Goal: Information Seeking & Learning: Compare options

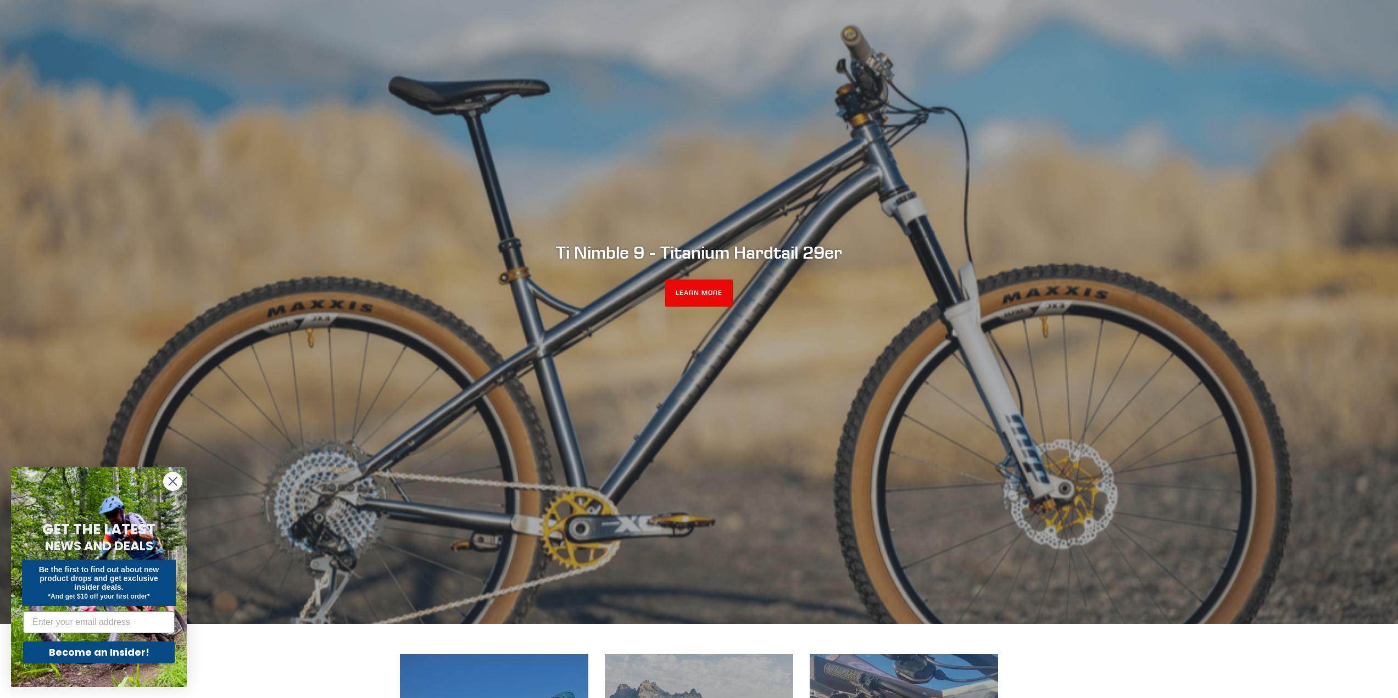
scroll to position [165, 0]
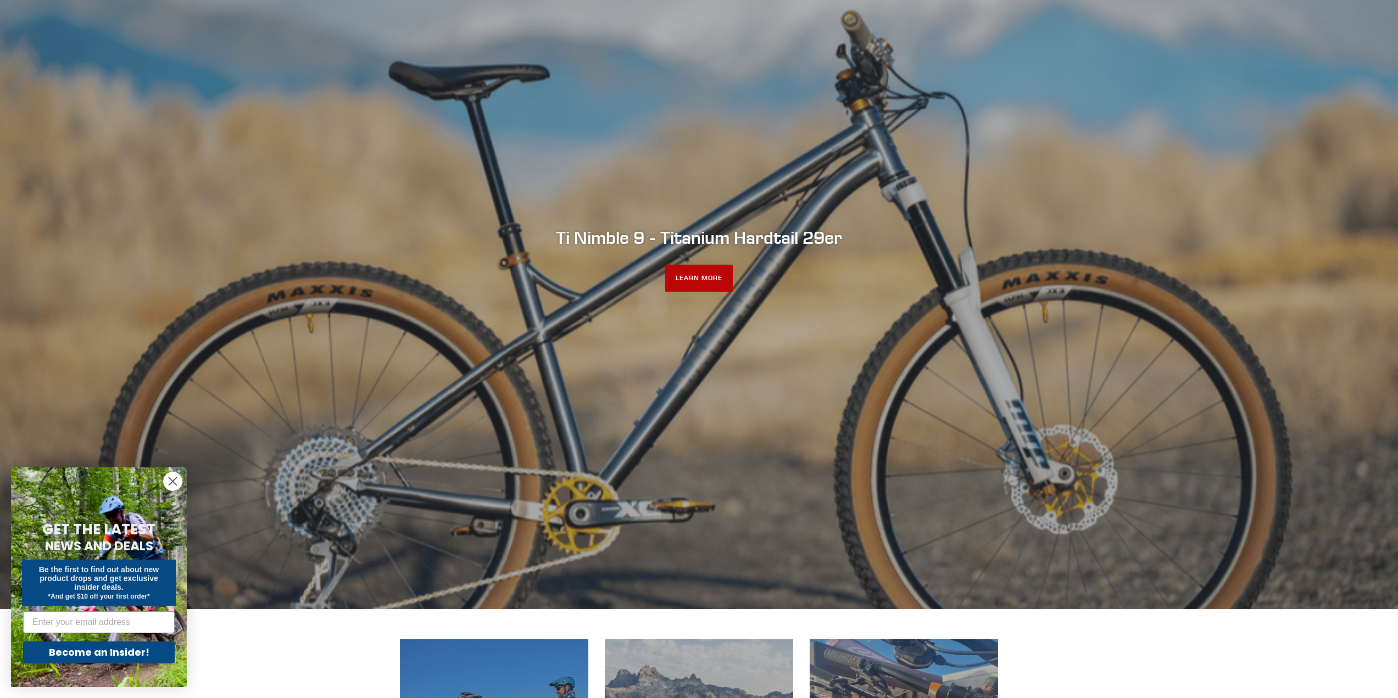
click at [704, 284] on link "LEARN MORE" at bounding box center [699, 278] width 68 height 27
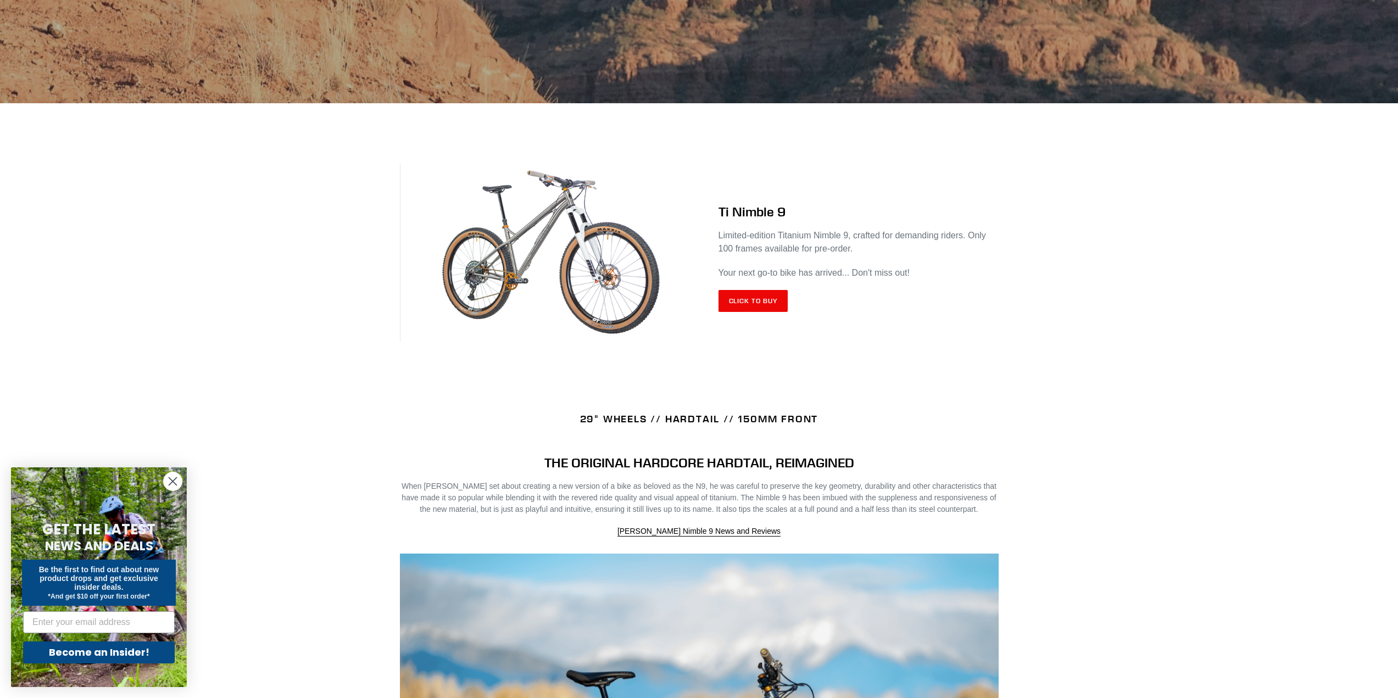
scroll to position [384, 0]
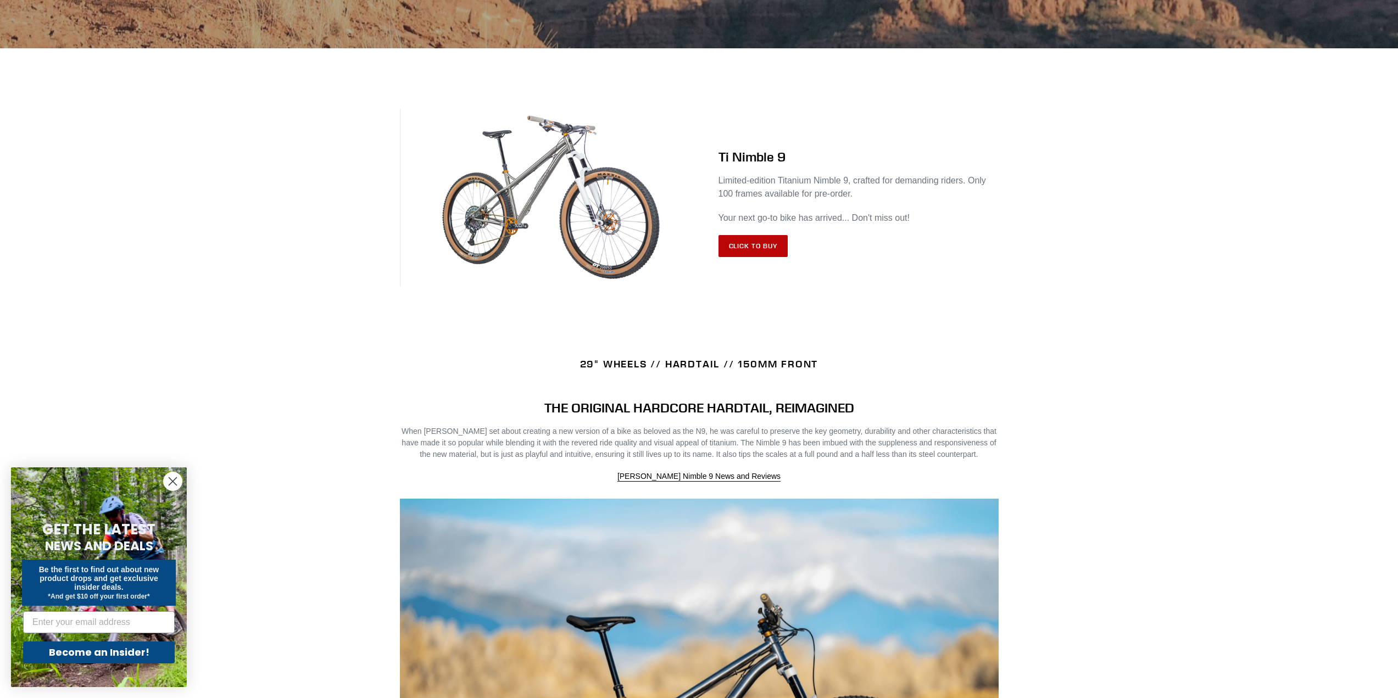
click at [745, 247] on link "Click to Buy" at bounding box center [753, 246] width 70 height 22
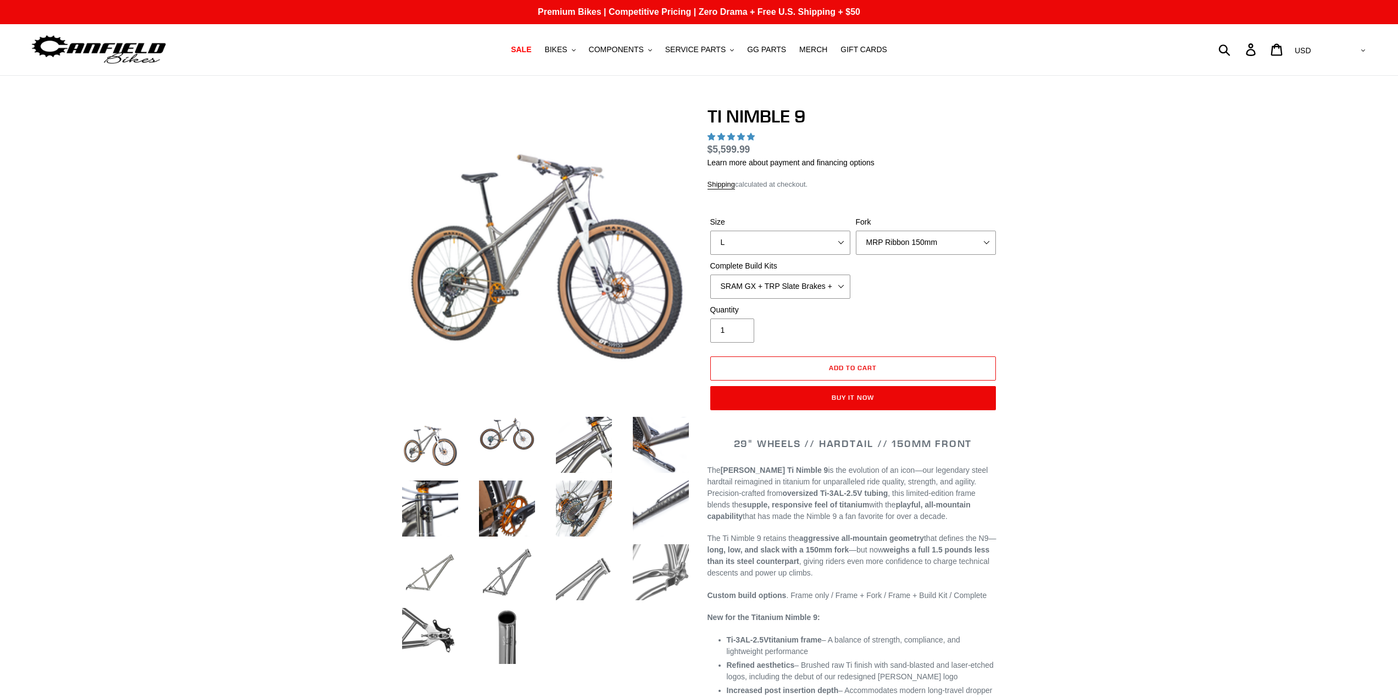
select select "highest-rating"
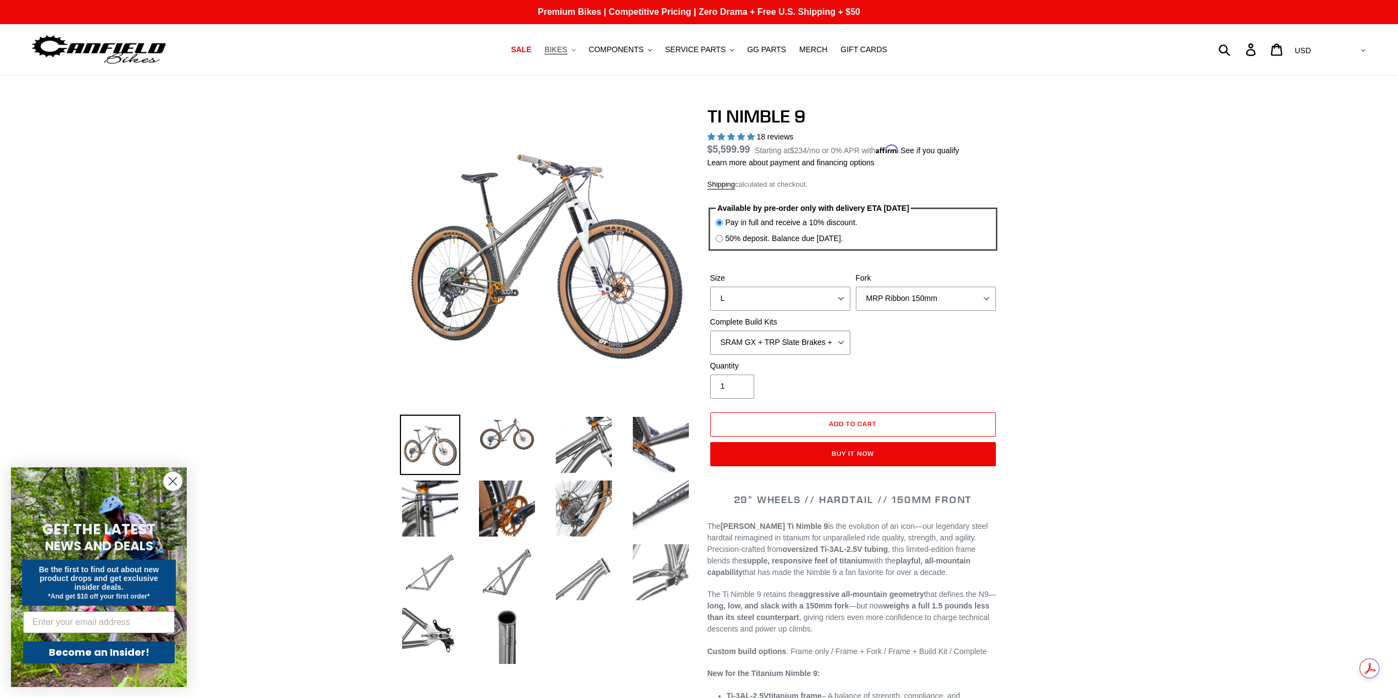
click at [580, 46] on button "BIKES .cls-1{fill:#231f20}" at bounding box center [560, 49] width 42 height 15
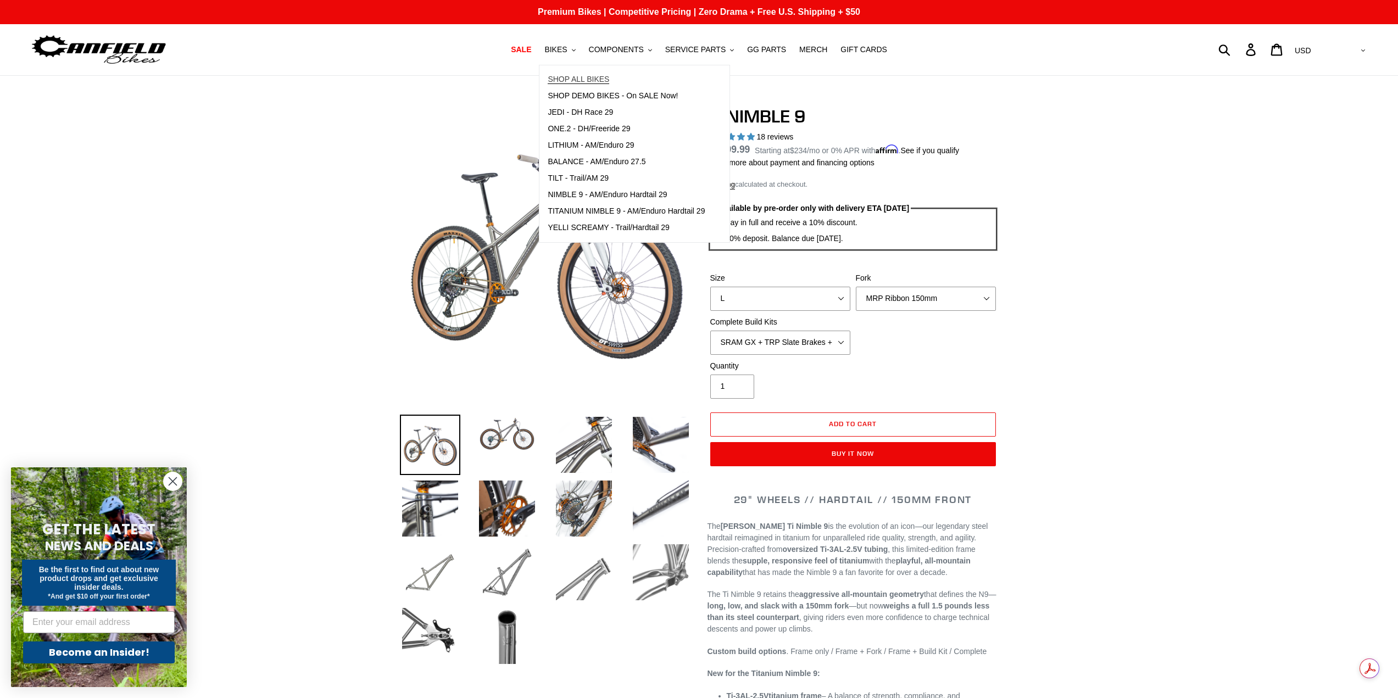
click at [600, 75] on span "SHOP ALL BIKES" at bounding box center [579, 79] width 62 height 9
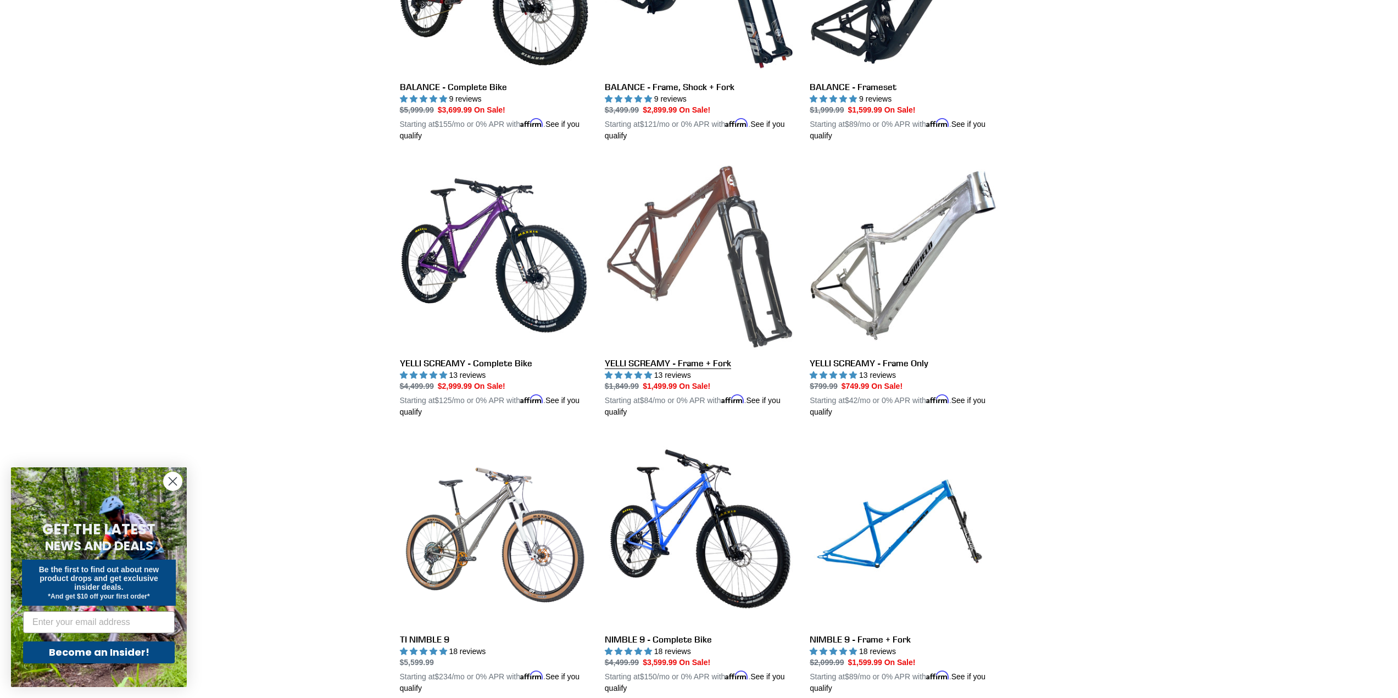
scroll to position [879, 0]
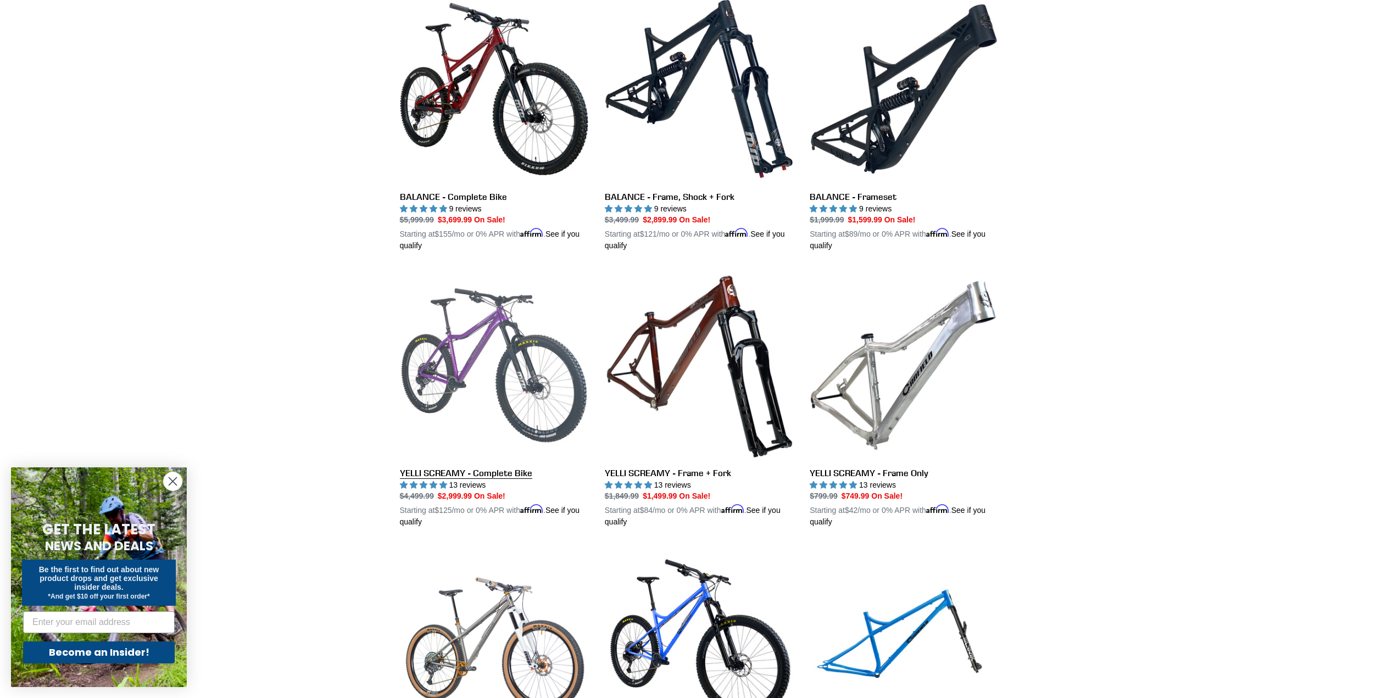
click at [514, 389] on link "YELLI SCREAMY - Complete Bike" at bounding box center [494, 399] width 188 height 257
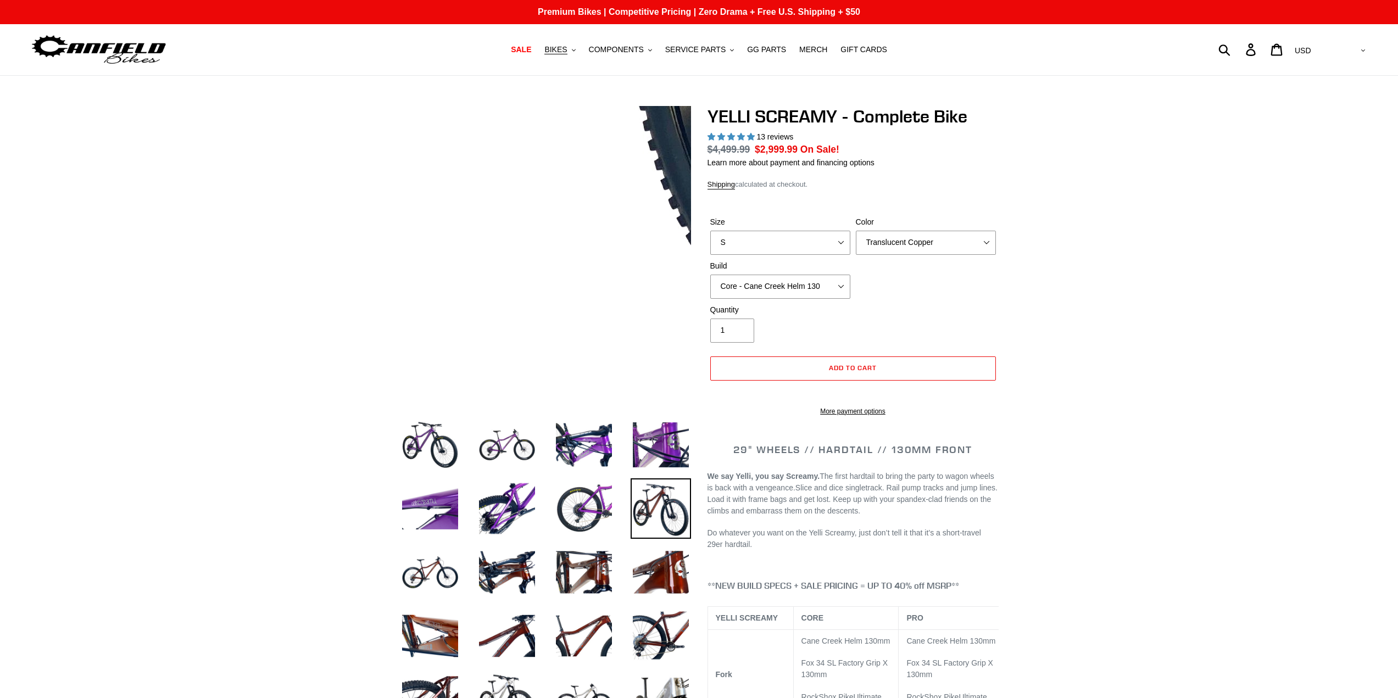
select select "highest-rating"
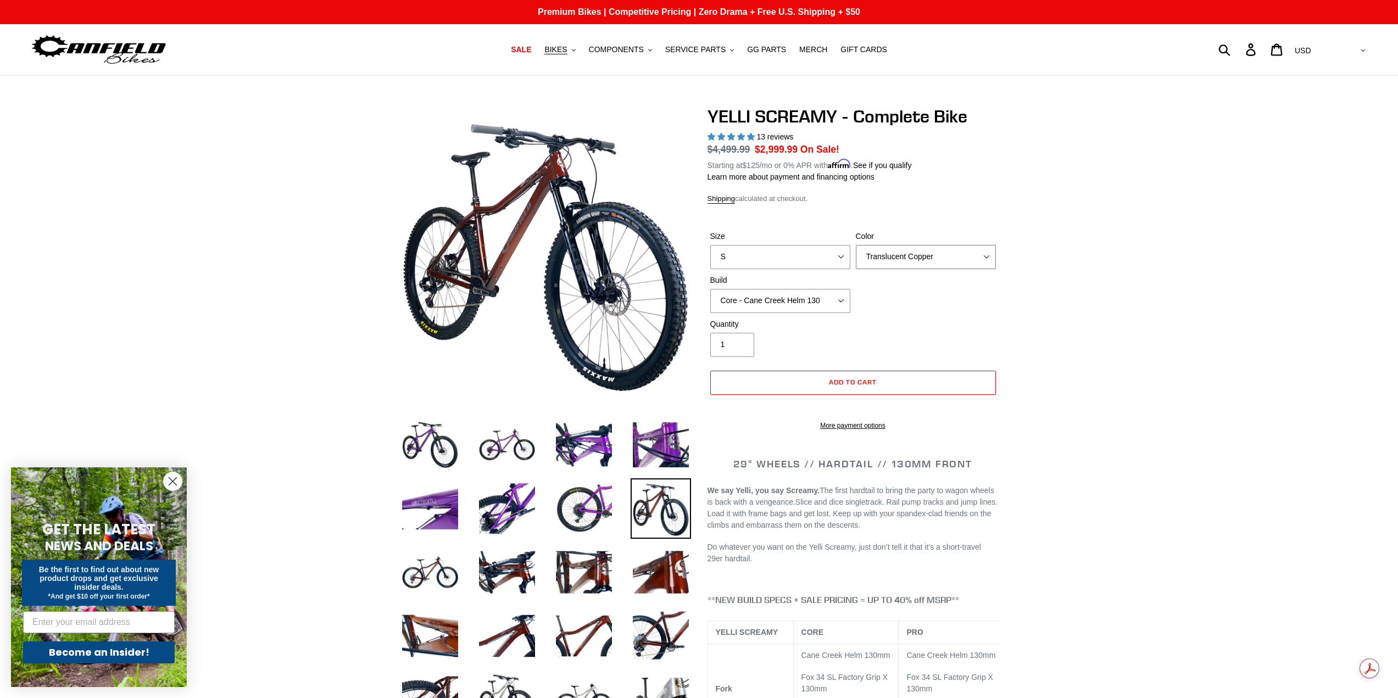
click at [936, 259] on select "Translucent Copper Purple Haze Raw" at bounding box center [926, 257] width 140 height 24
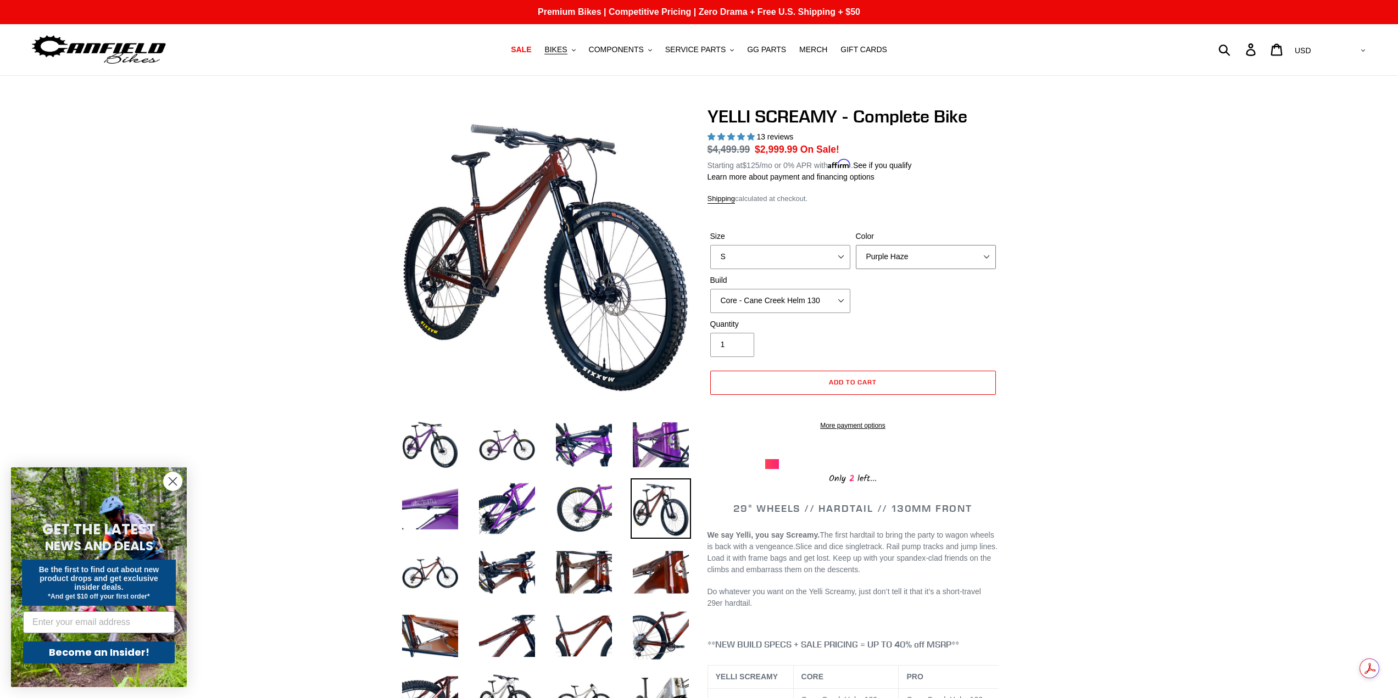
click at [856, 245] on select "Translucent Copper Purple Haze Raw" at bounding box center [926, 257] width 140 height 24
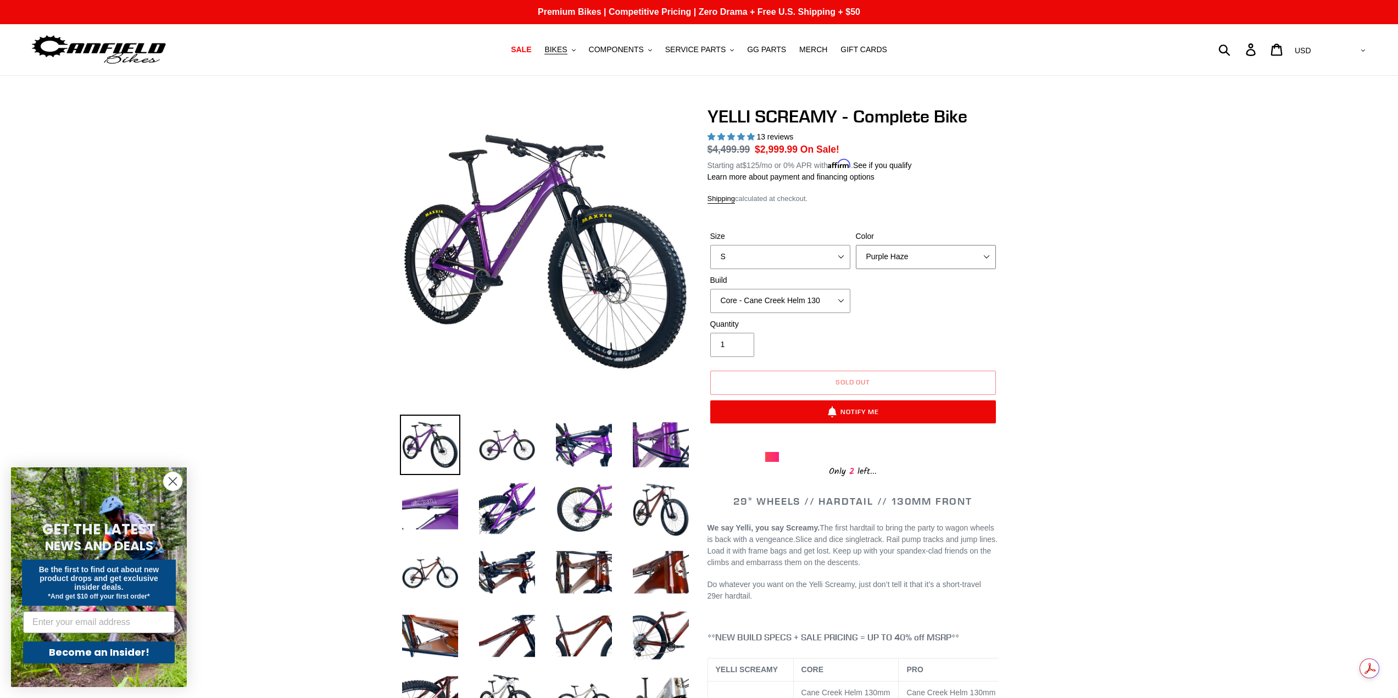
click at [920, 254] on select "Translucent Copper Purple Haze Raw" at bounding box center [926, 257] width 140 height 24
click at [856, 245] on select "Translucent Copper Purple Haze Raw" at bounding box center [926, 257] width 140 height 24
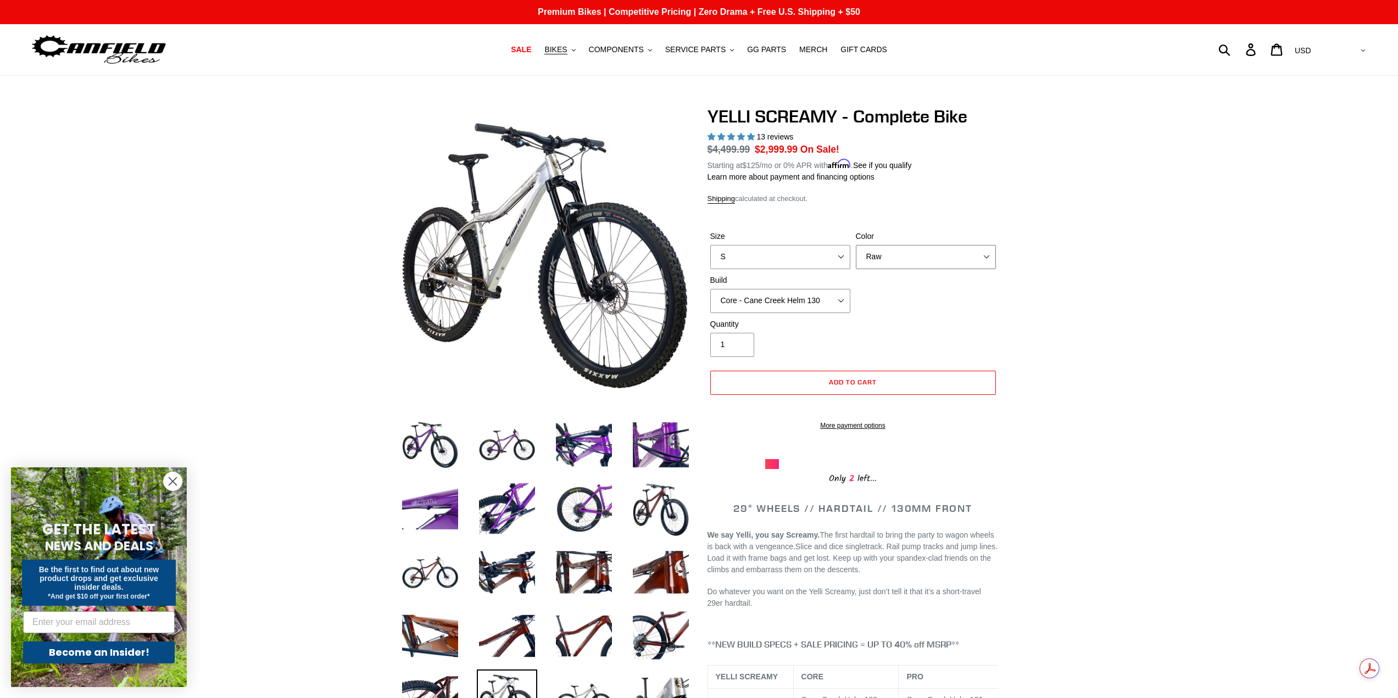
click at [911, 253] on select "Translucent Copper Purple Haze Raw" at bounding box center [926, 257] width 140 height 24
select select "Purple Haze"
click at [856, 245] on select "Translucent Copper Purple Haze Raw" at bounding box center [926, 257] width 140 height 24
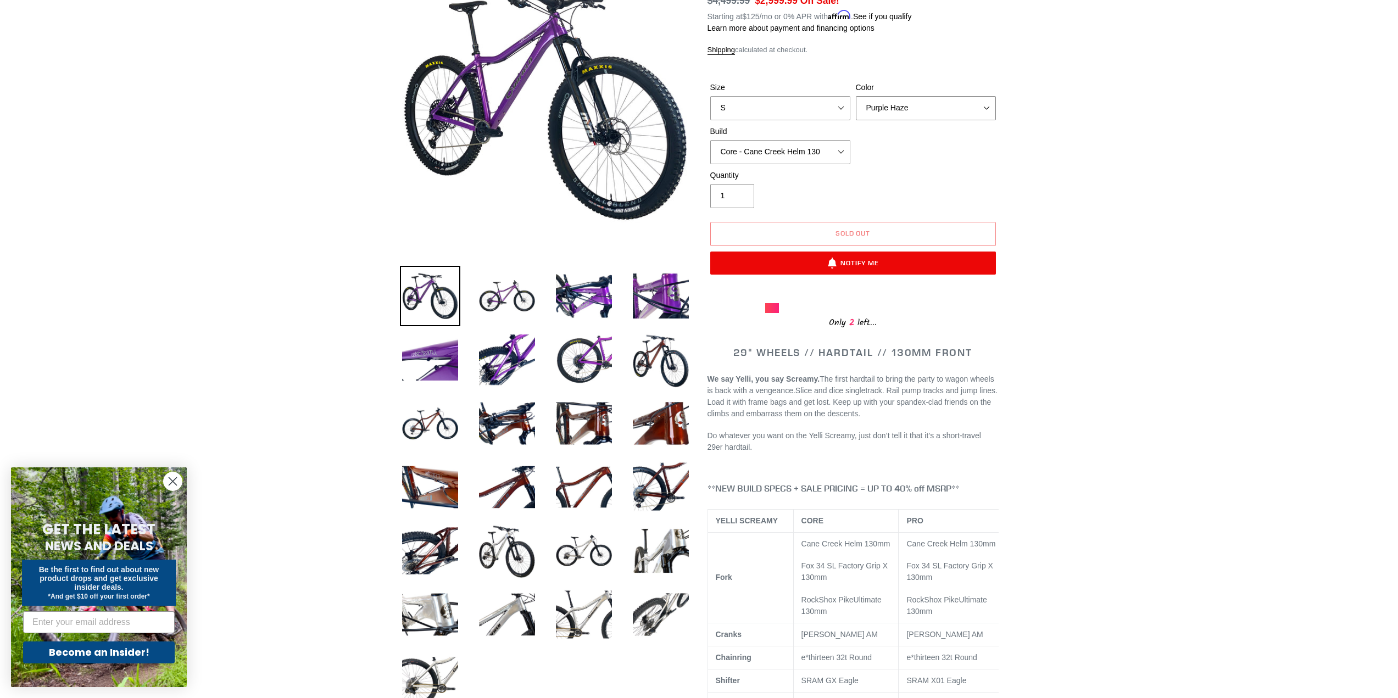
scroll to position [55, 0]
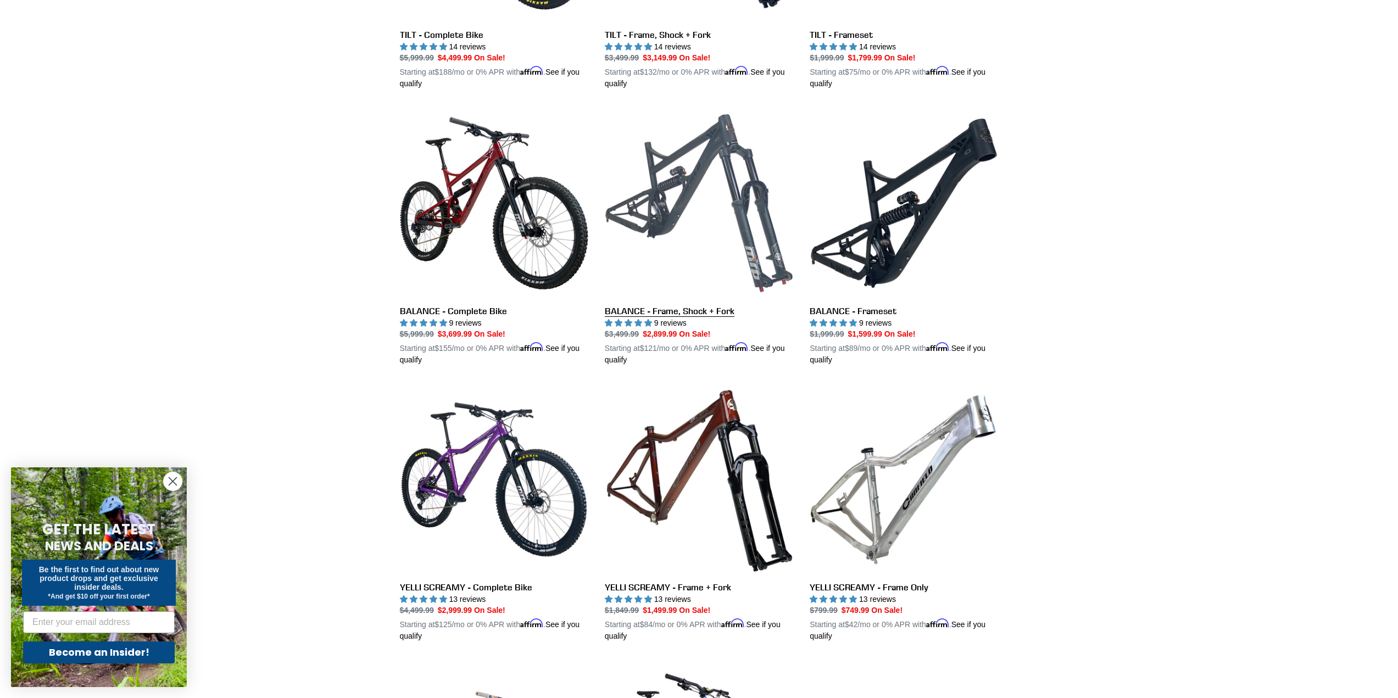
scroll to position [435, 0]
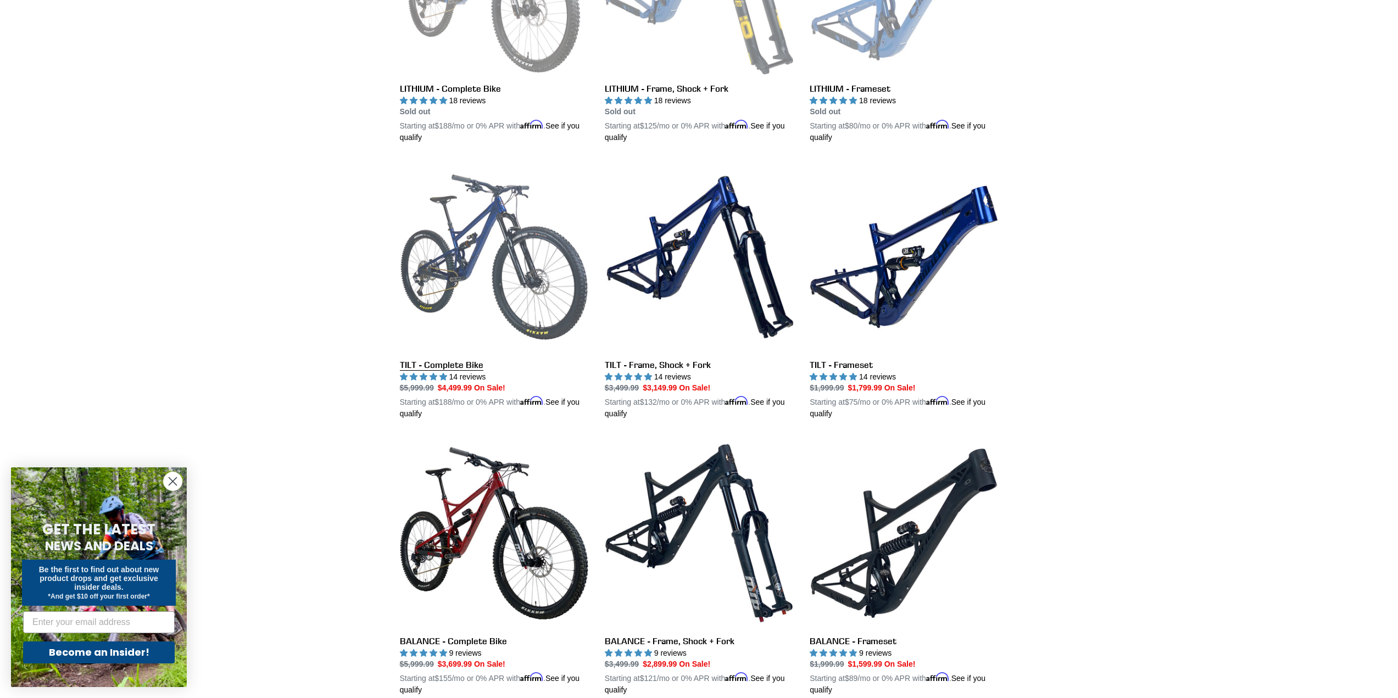
click at [523, 193] on link "TILT - Complete Bike" at bounding box center [494, 290] width 188 height 257
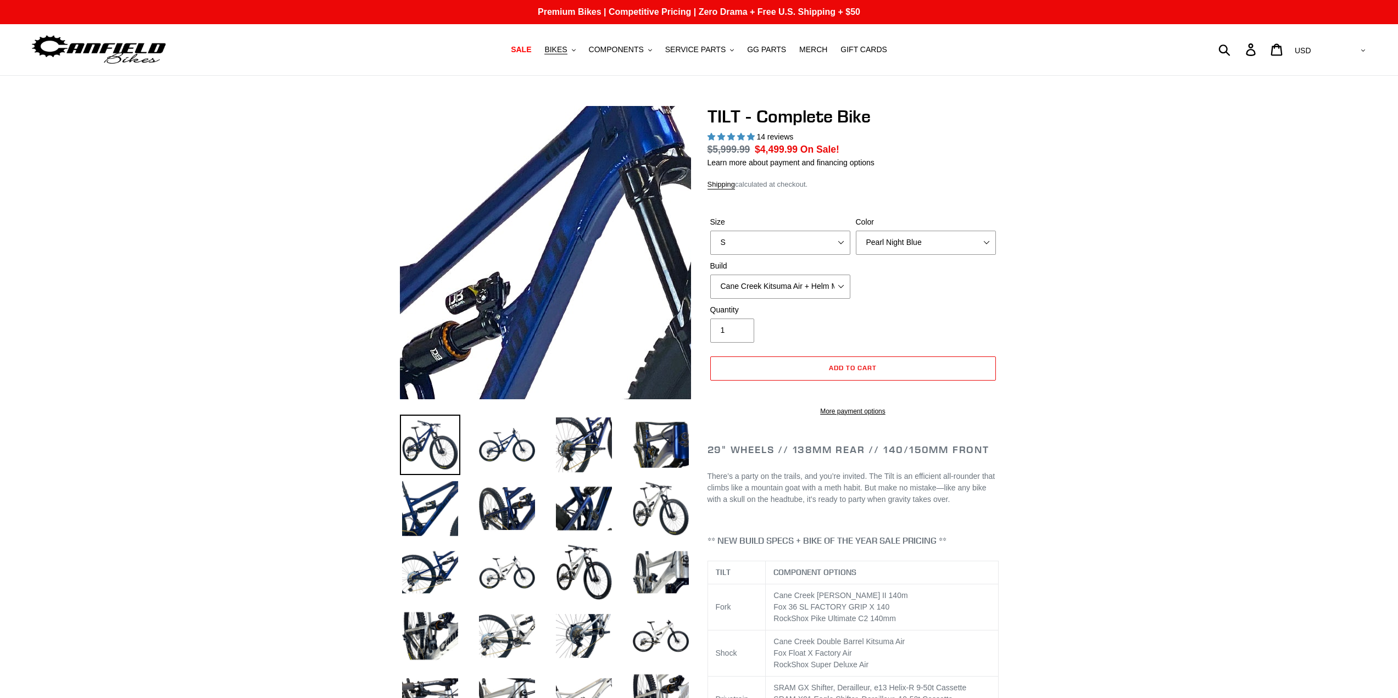
select select "highest-rating"
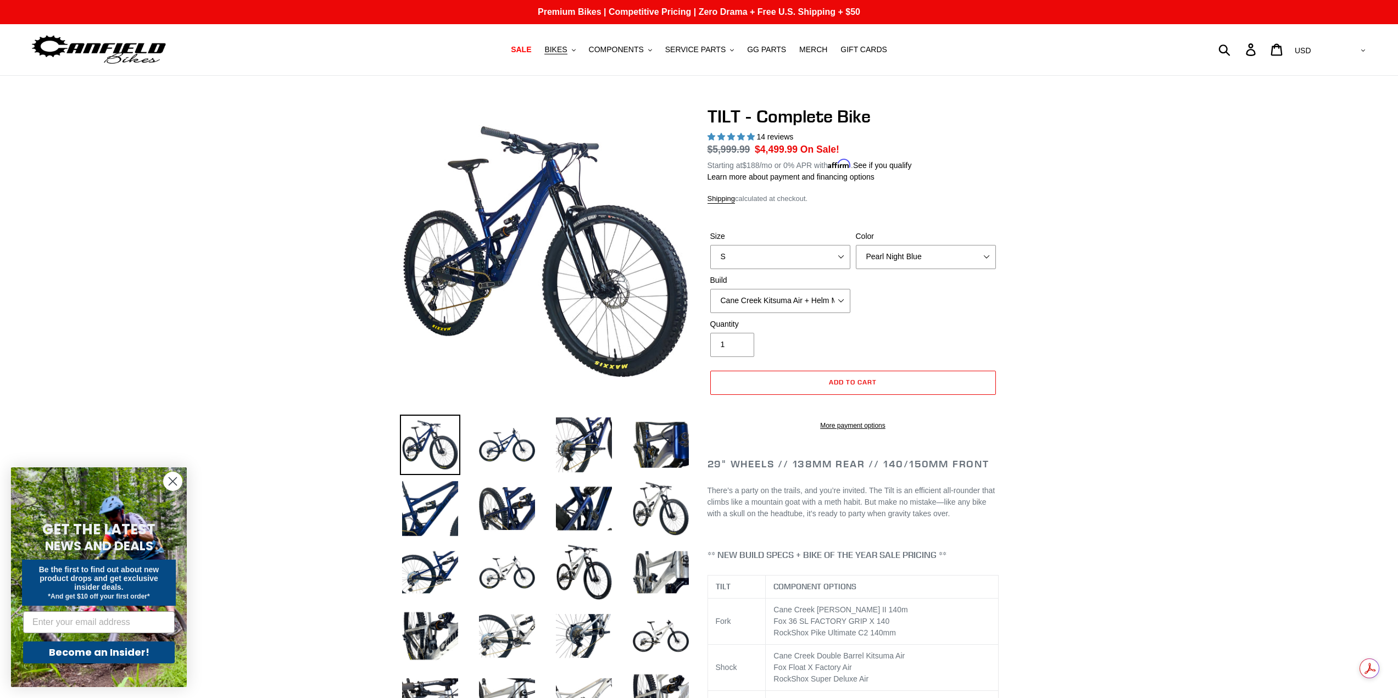
click at [993, 236] on label "Color" at bounding box center [926, 237] width 140 height 12
click at [993, 245] on select "Pearl Night Blue Stealth Silver Raw" at bounding box center [926, 257] width 140 height 24
click at [979, 248] on select "Pearl Night Blue Stealth Silver Raw" at bounding box center [926, 257] width 140 height 24
click at [856, 245] on select "Pearl Night Blue Stealth Silver Raw" at bounding box center [926, 257] width 140 height 24
click at [961, 254] on select "Pearl Night Blue Stealth Silver Raw" at bounding box center [926, 257] width 140 height 24
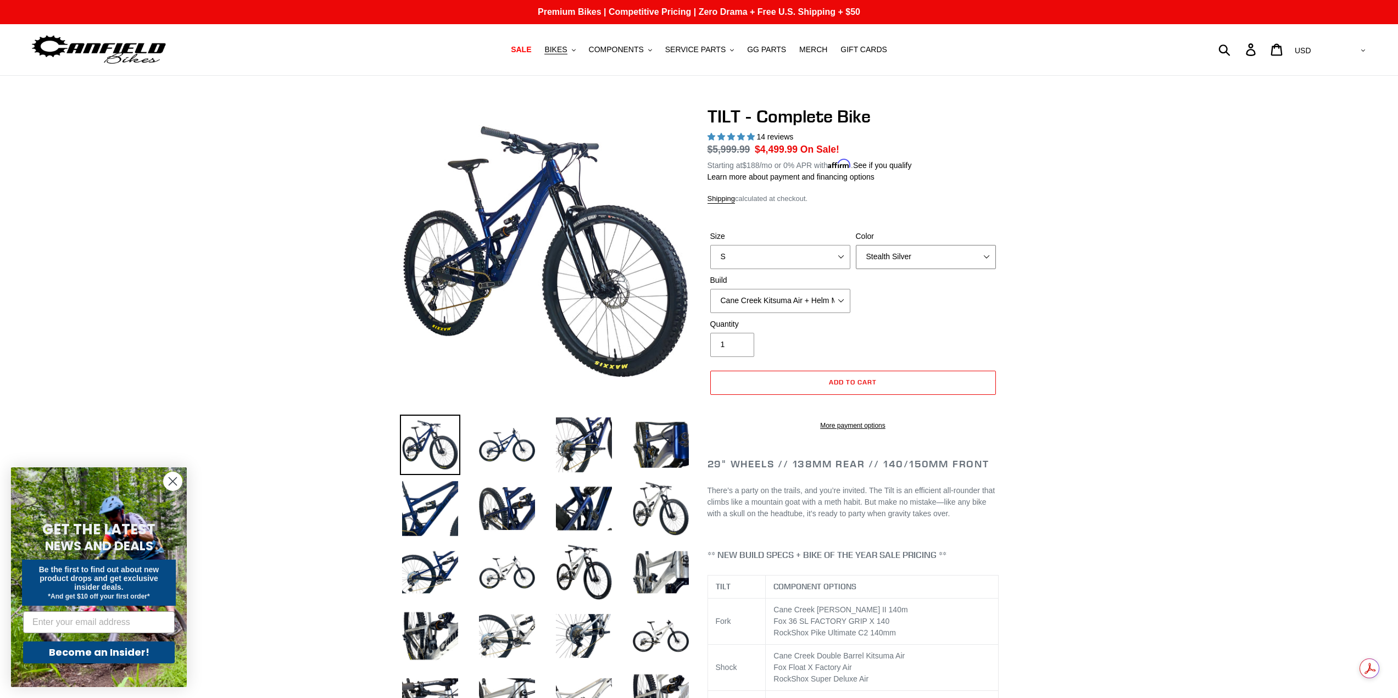
select select "Raw"
click at [856, 245] on select "Pearl Night Blue Stealth Silver Raw" at bounding box center [926, 257] width 140 height 24
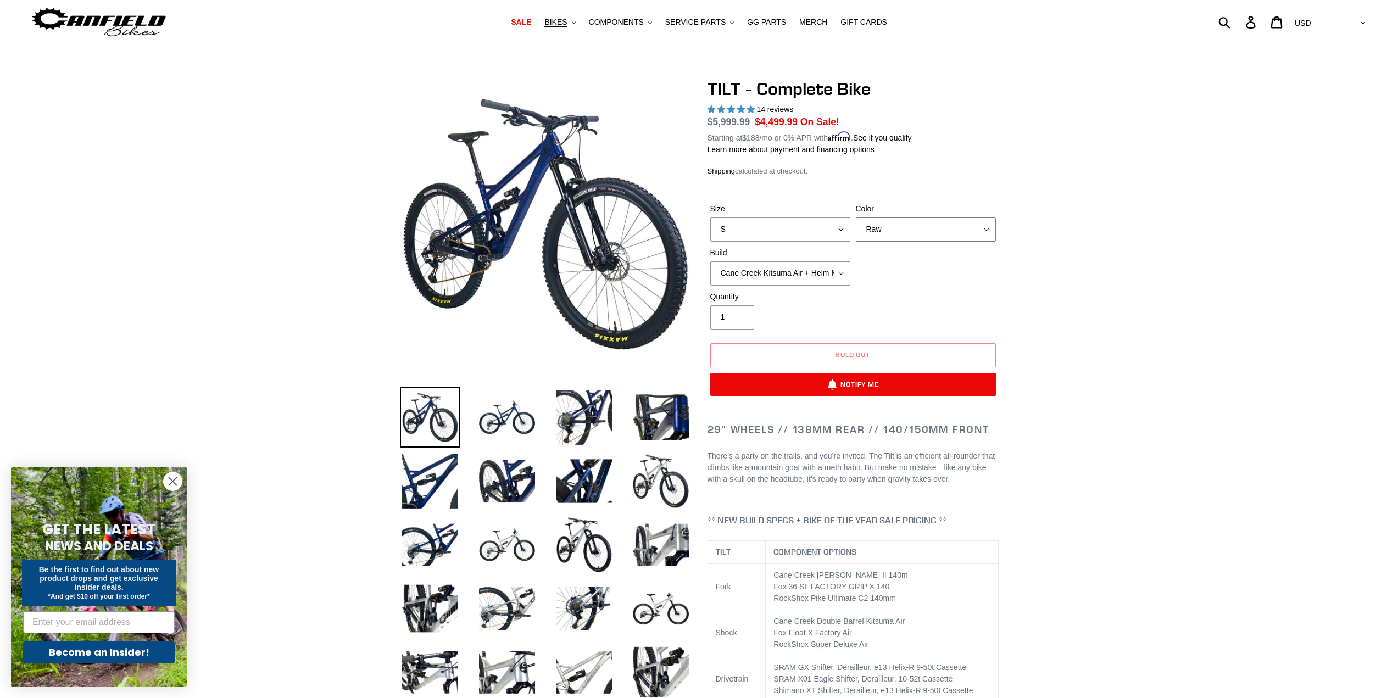
scroll to position [55, 0]
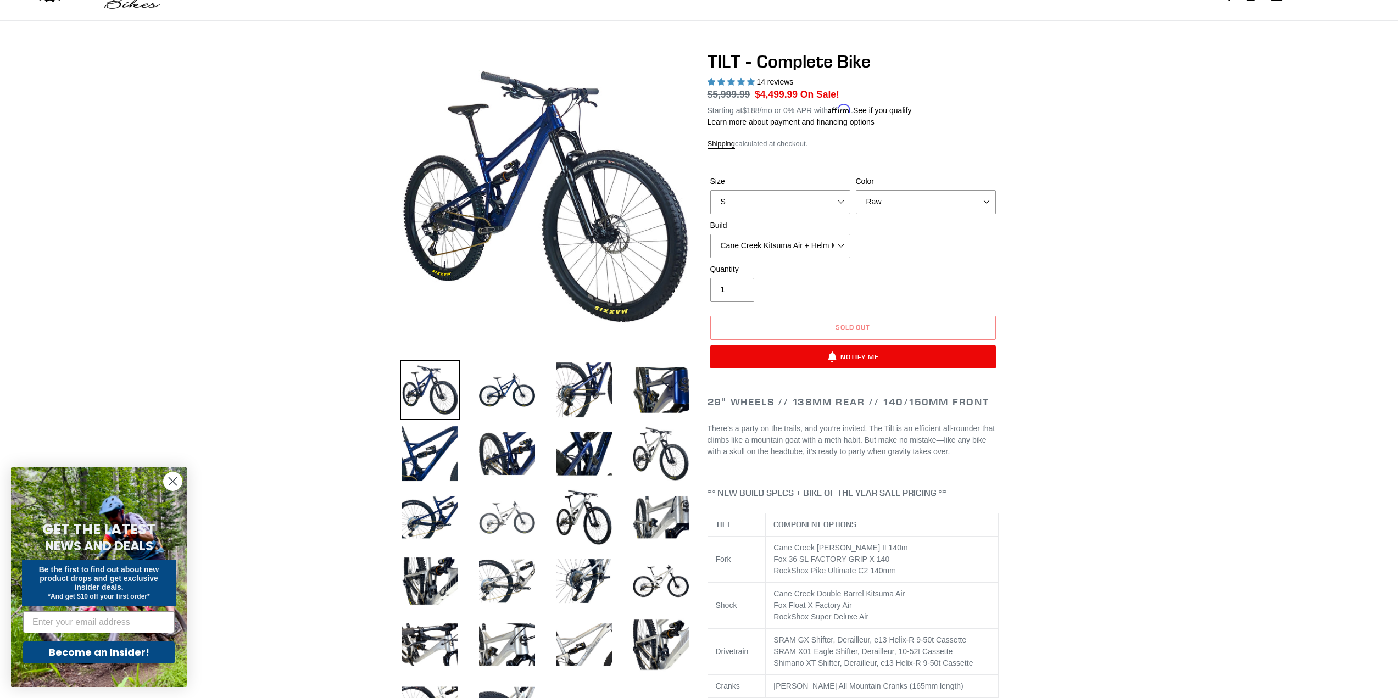
click at [518, 517] on img at bounding box center [507, 517] width 60 height 60
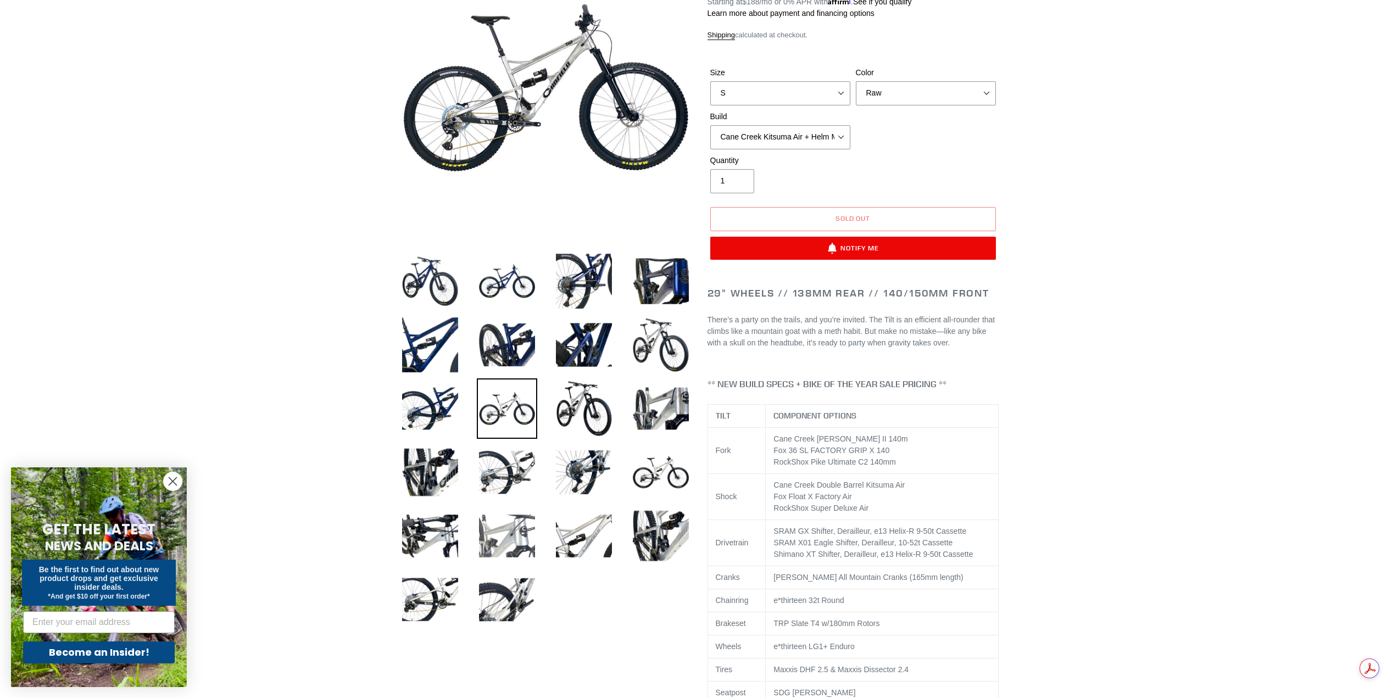
scroll to position [165, 0]
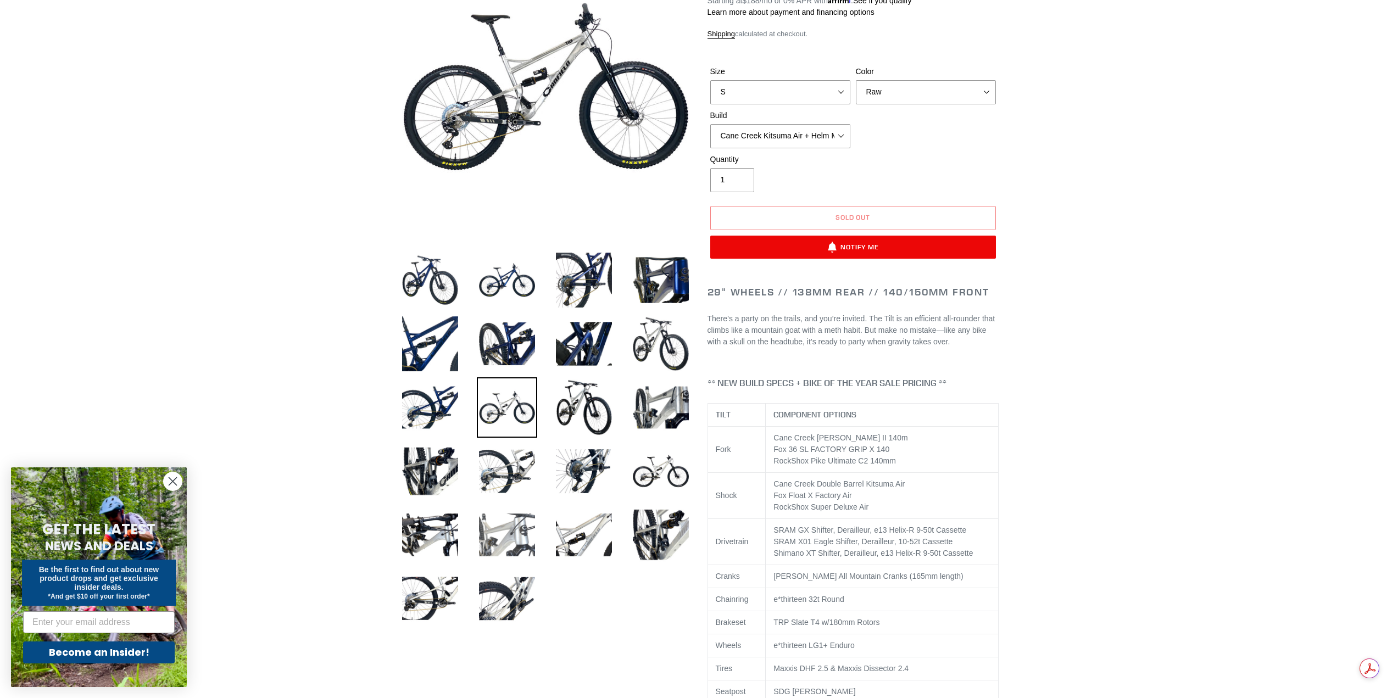
click at [515, 546] on img at bounding box center [507, 535] width 60 height 60
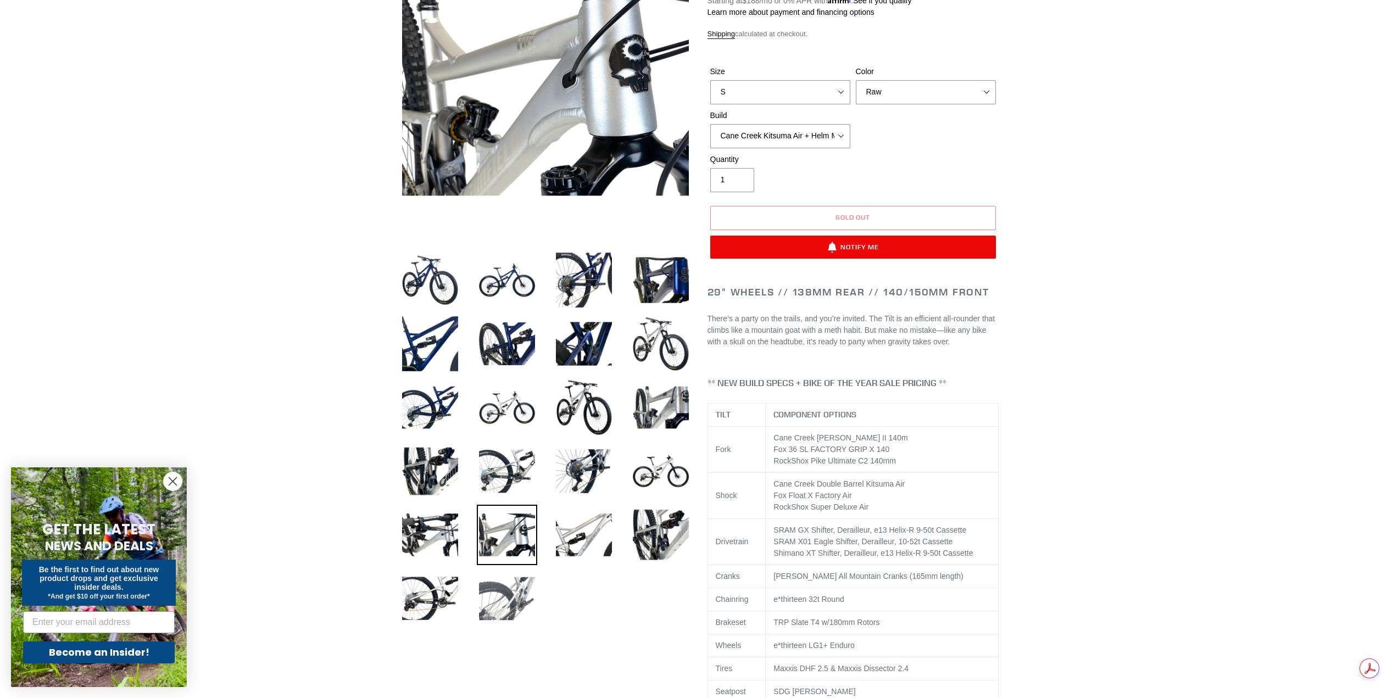
click at [504, 583] on img at bounding box center [507, 598] width 60 height 60
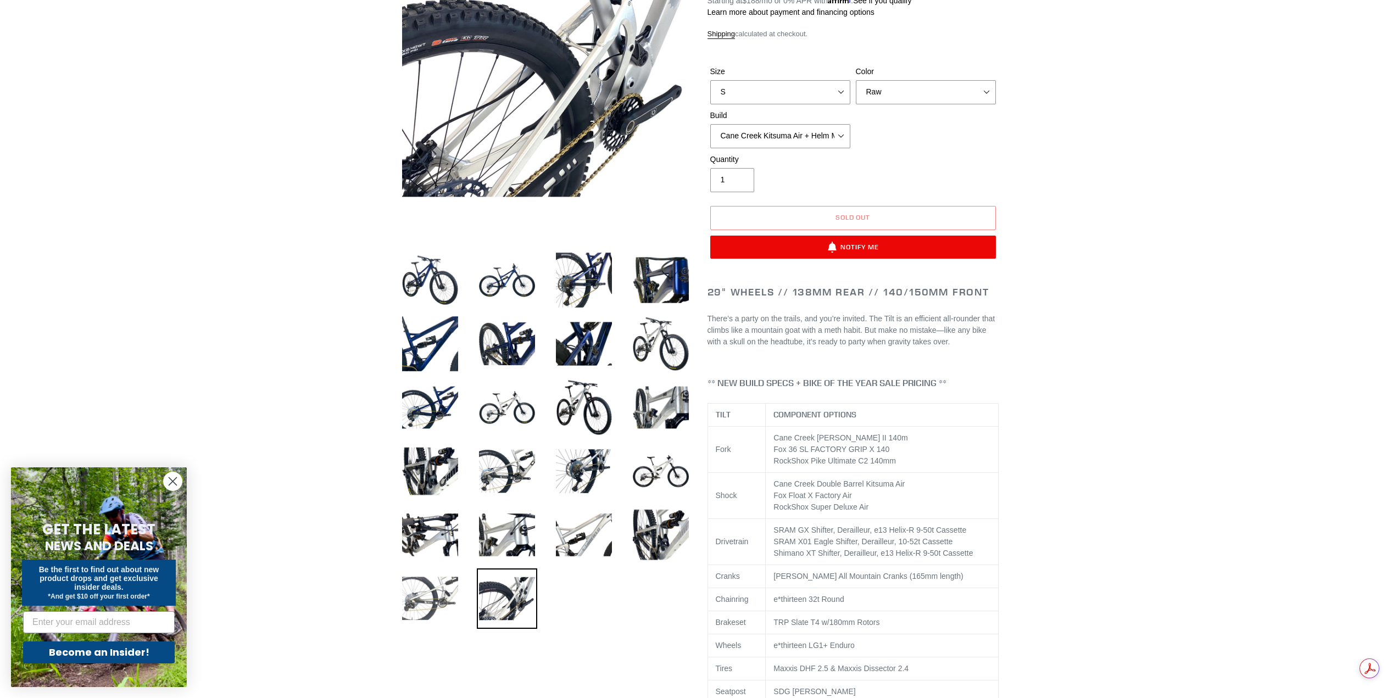
click at [444, 583] on img at bounding box center [430, 598] width 60 height 60
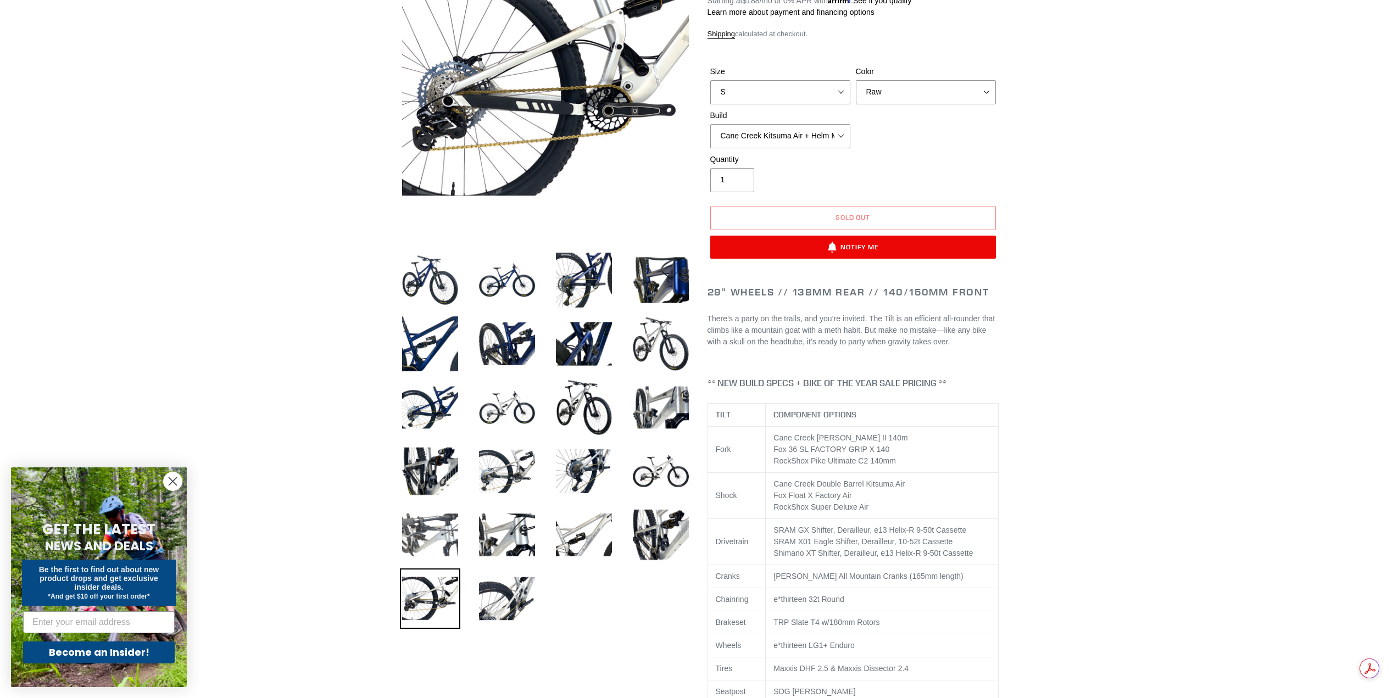
click at [432, 531] on img at bounding box center [430, 535] width 60 height 60
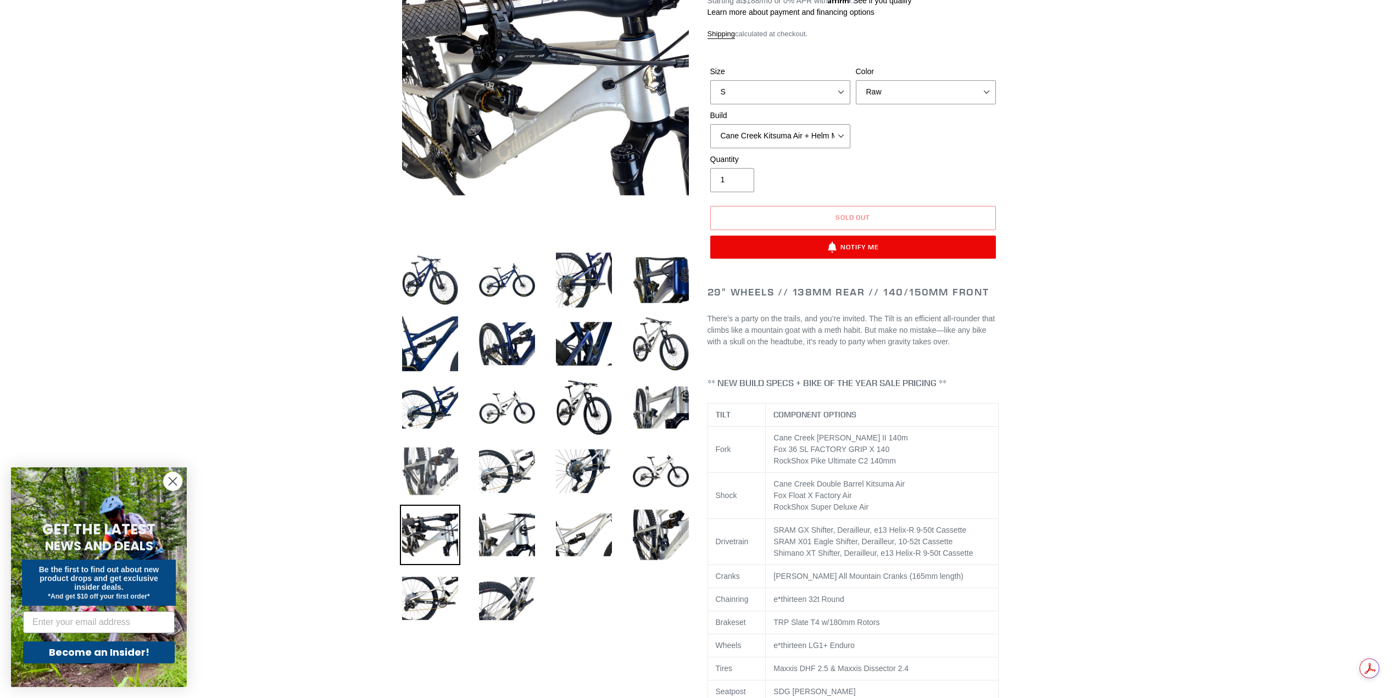
click at [426, 453] on img at bounding box center [430, 471] width 60 height 60
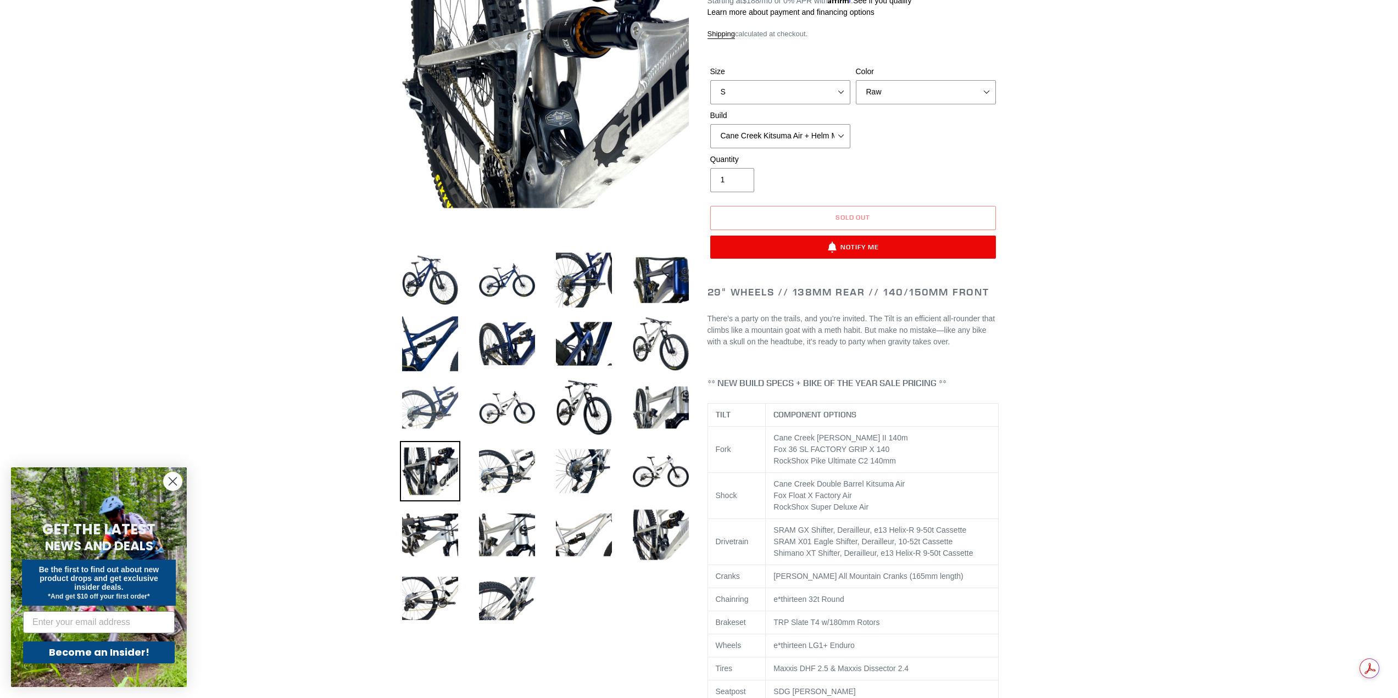
click at [433, 426] on img at bounding box center [430, 407] width 60 height 60
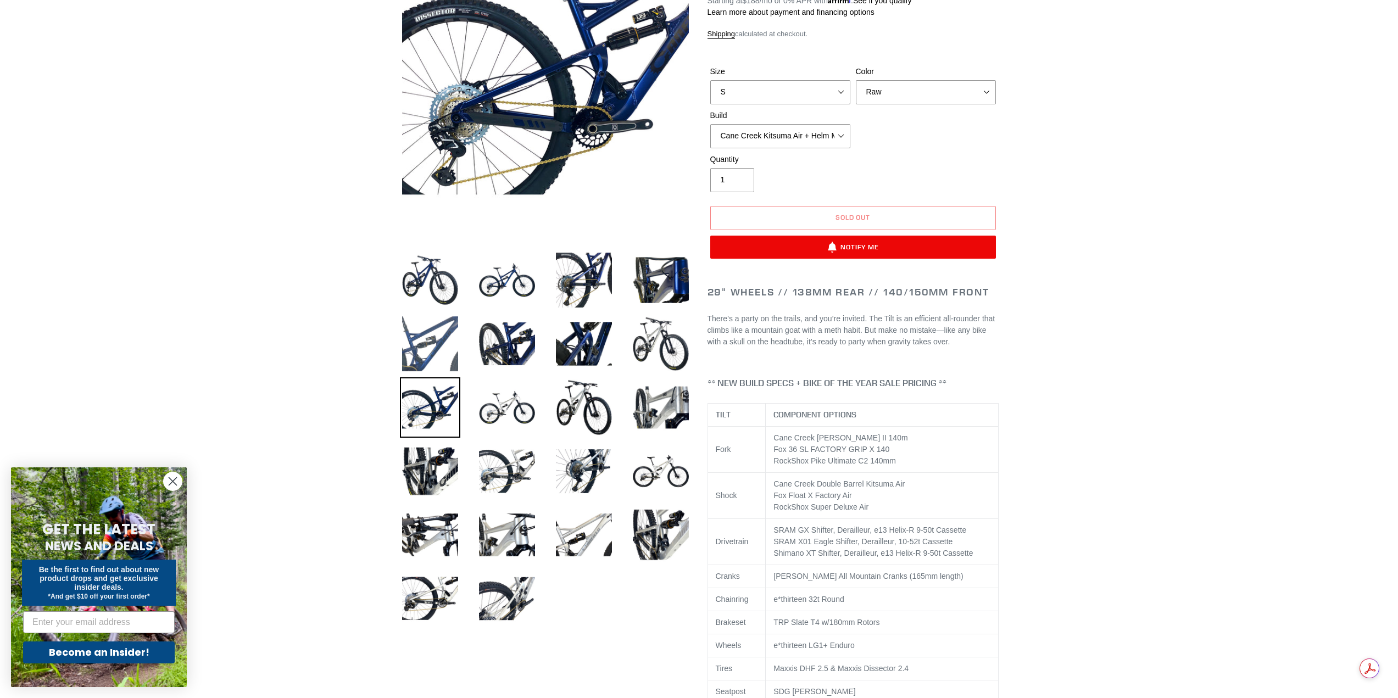
click at [435, 328] on img at bounding box center [430, 344] width 60 height 60
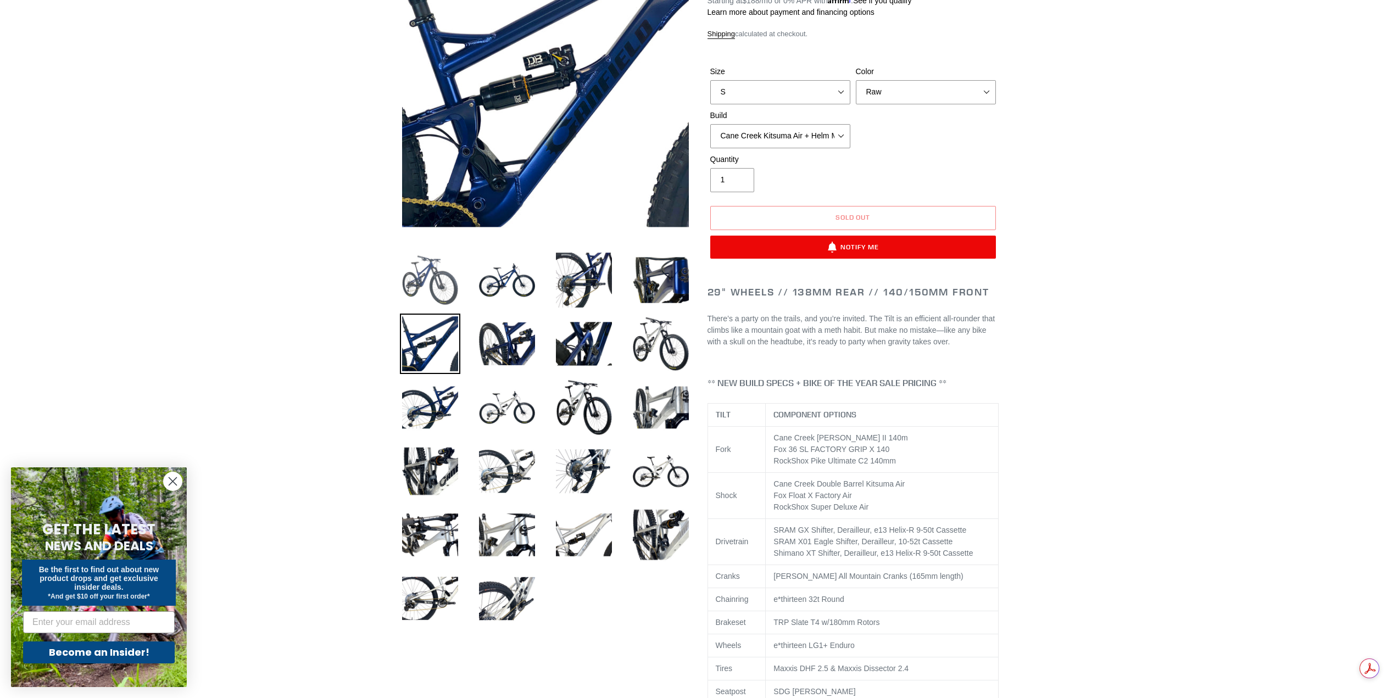
click at [429, 297] on img at bounding box center [430, 280] width 60 height 60
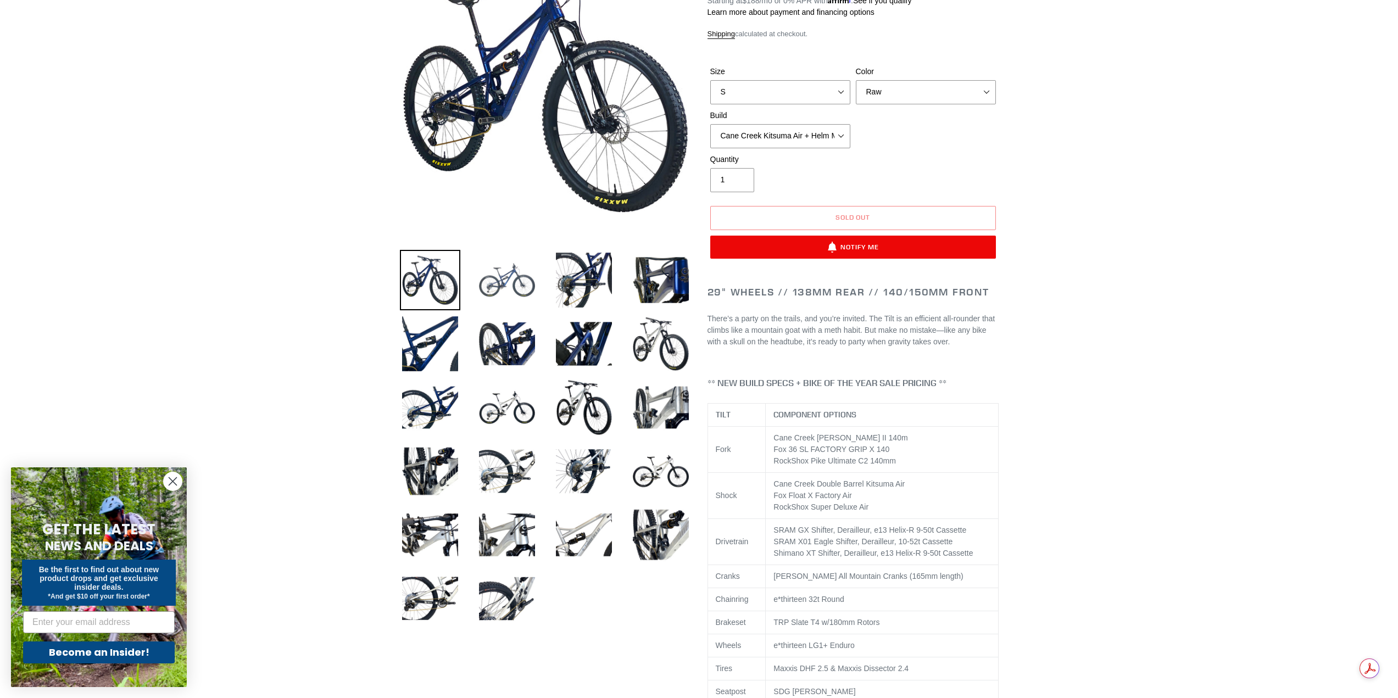
click at [504, 293] on img at bounding box center [507, 280] width 60 height 60
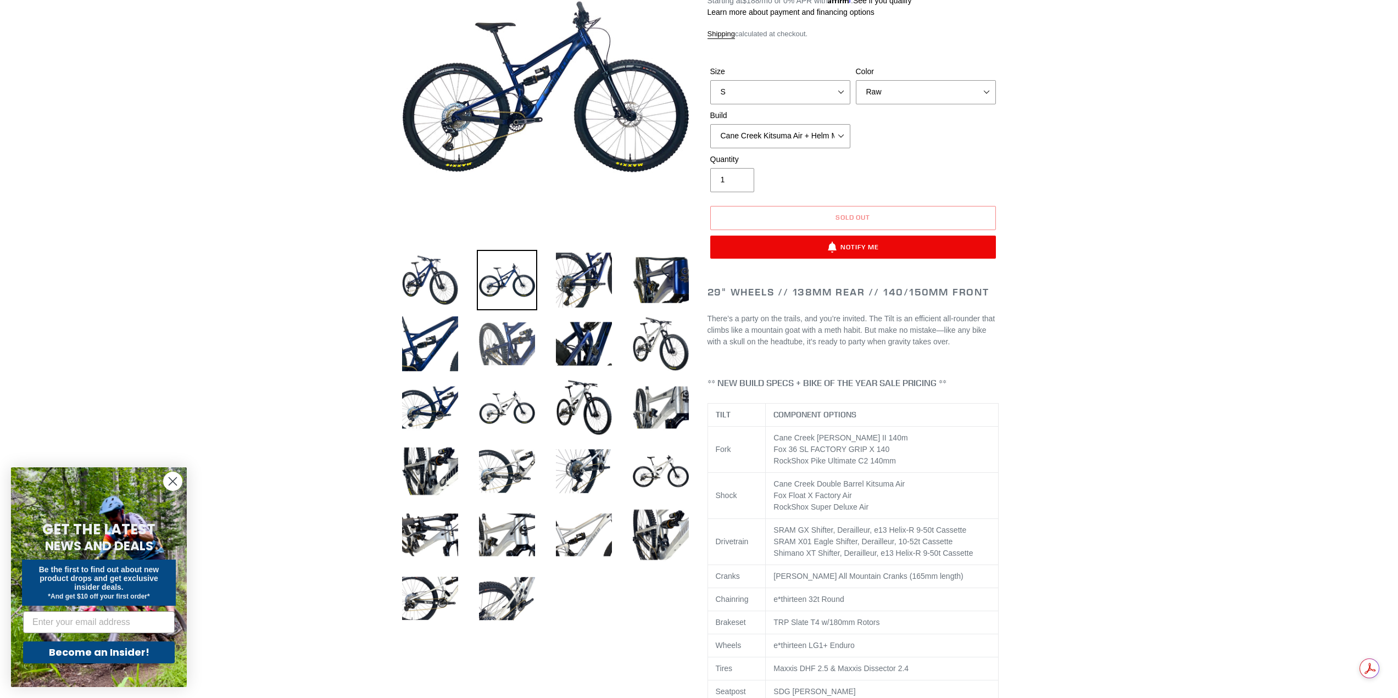
click at [502, 341] on img at bounding box center [507, 344] width 60 height 60
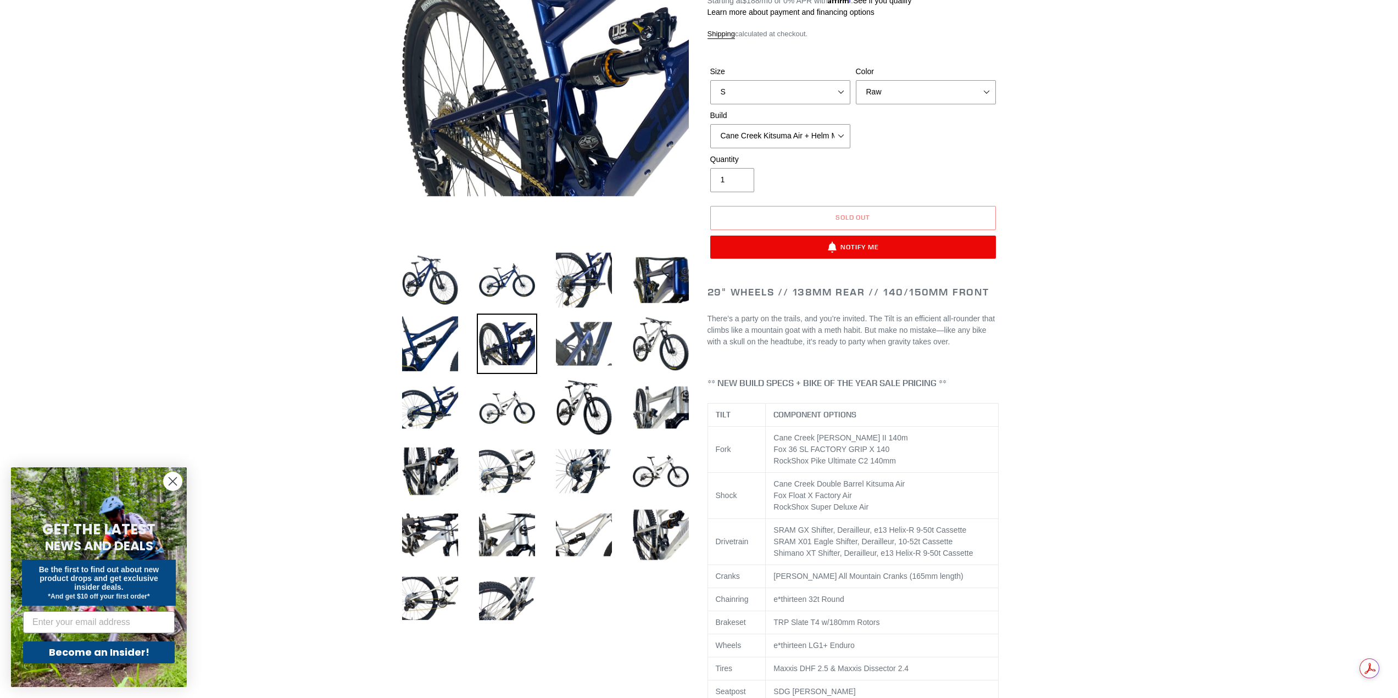
click at [572, 345] on img at bounding box center [584, 344] width 60 height 60
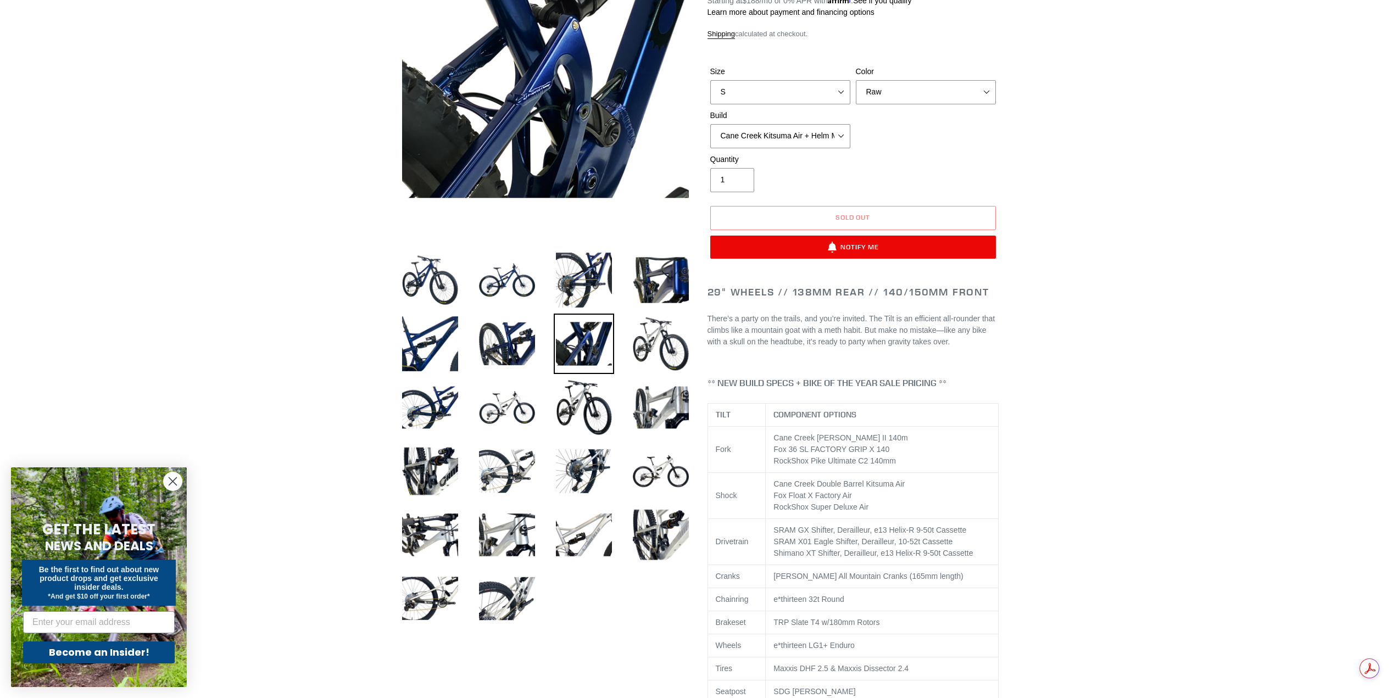
scroll to position [0, 0]
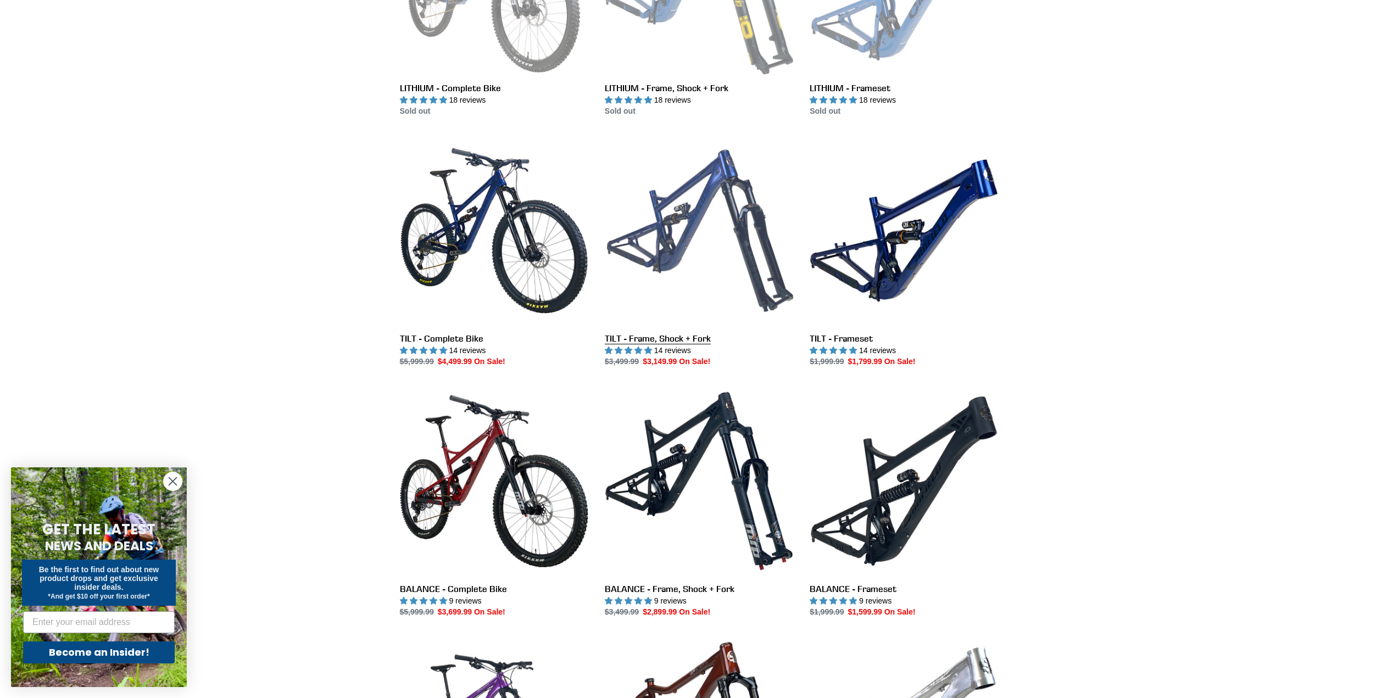
scroll to position [105, 0]
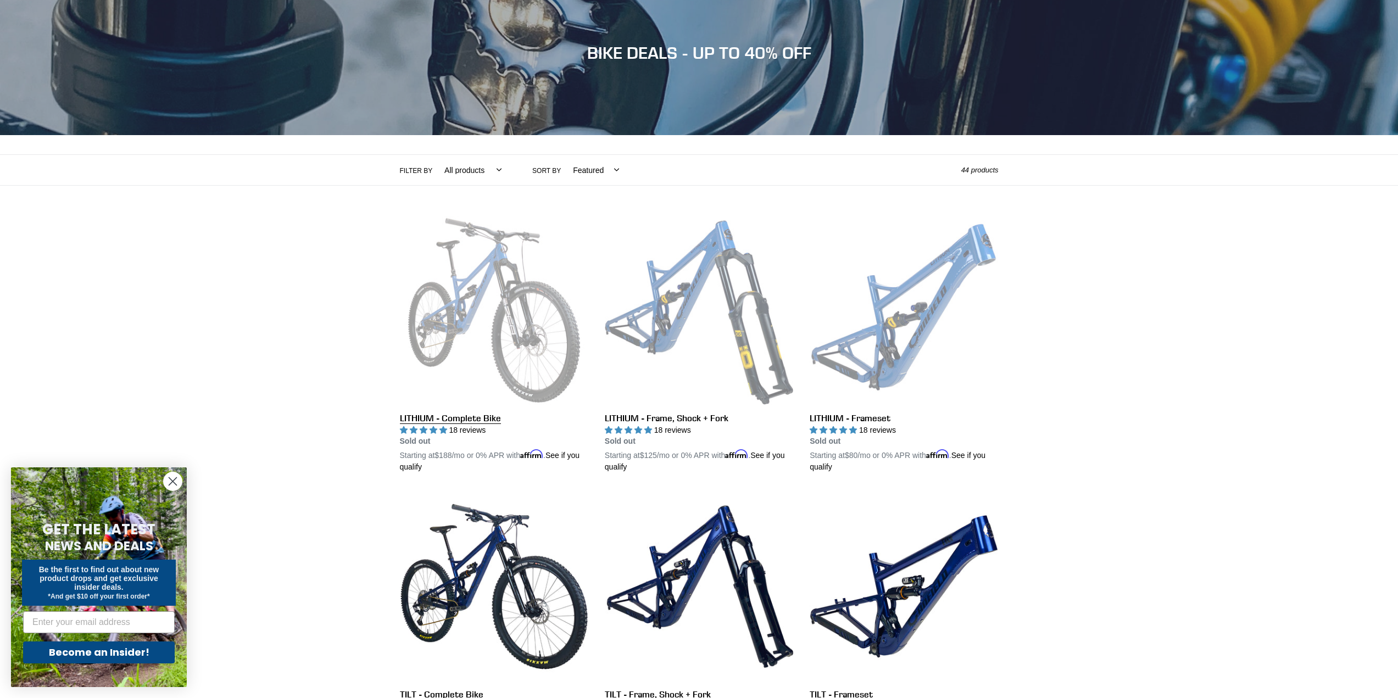
click at [548, 301] on link "LITHIUM - Complete Bike" at bounding box center [494, 344] width 188 height 257
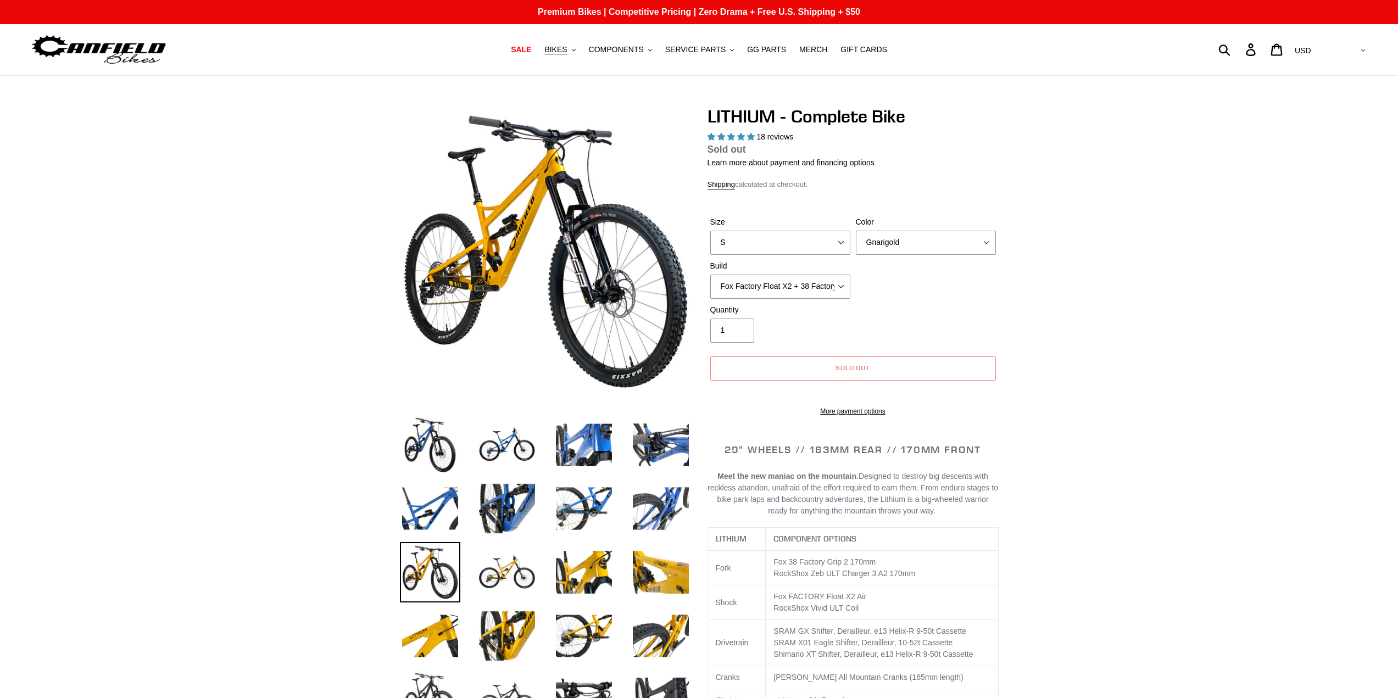
select select "highest-rating"
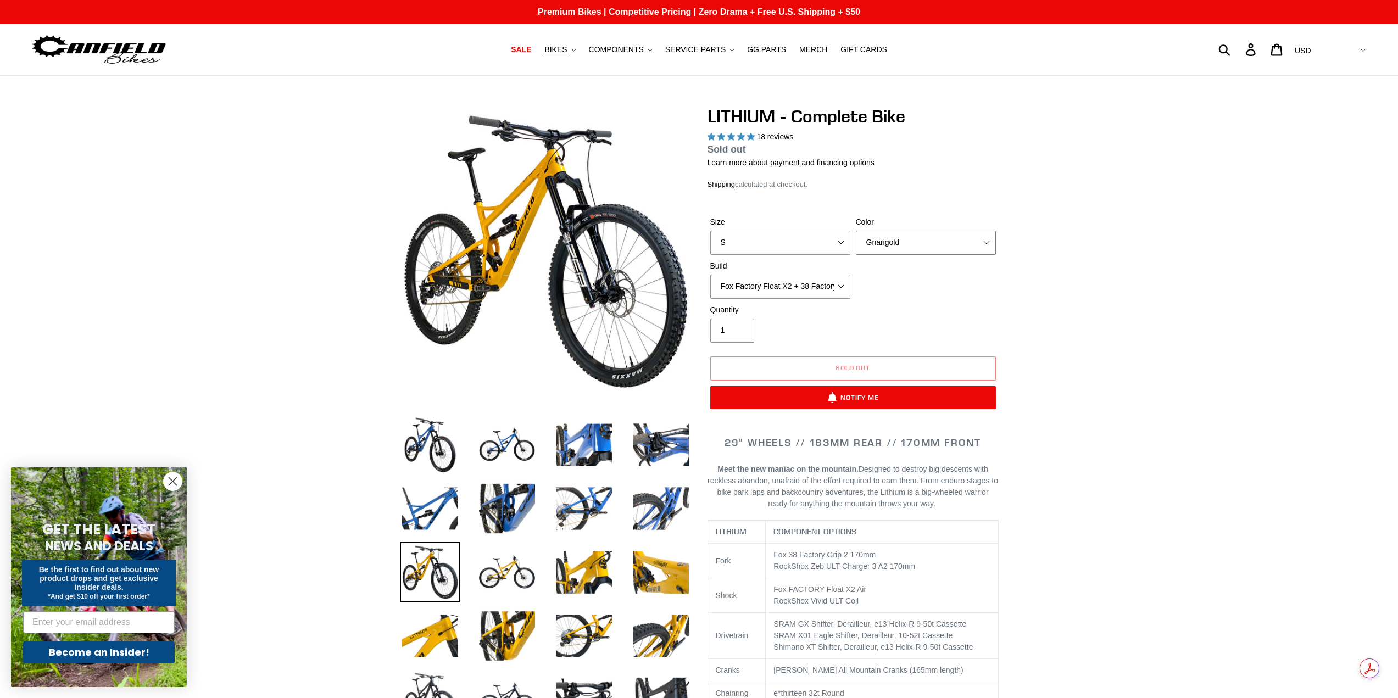
click at [879, 249] on select "Gnarigold Blue Velvet Stealth Black" at bounding box center [926, 243] width 140 height 24
click at [856, 243] on select "Gnarigold Blue Velvet Stealth Black" at bounding box center [926, 243] width 140 height 24
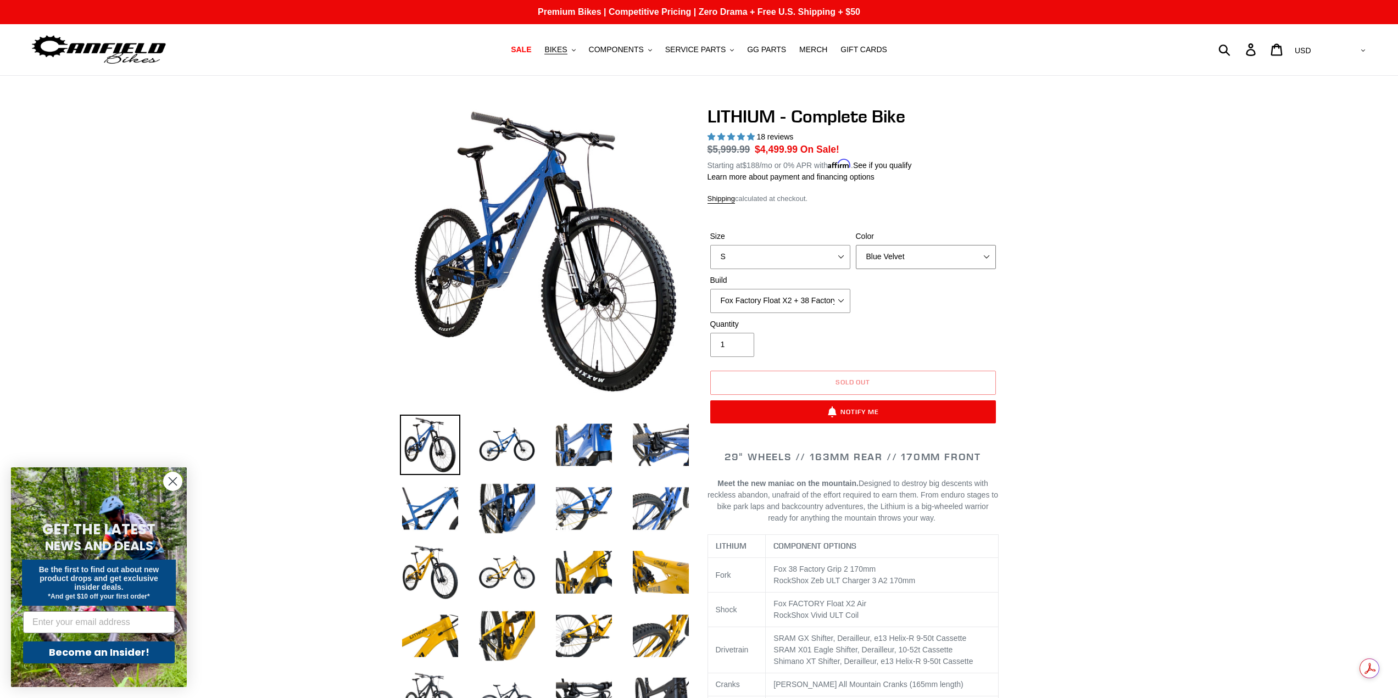
click at [897, 259] on select "Gnarigold Blue Velvet Stealth Black" at bounding box center [926, 257] width 140 height 24
select select "Stealth Black"
click at [856, 245] on select "Gnarigold Blue Velvet Stealth Black" at bounding box center [926, 257] width 140 height 24
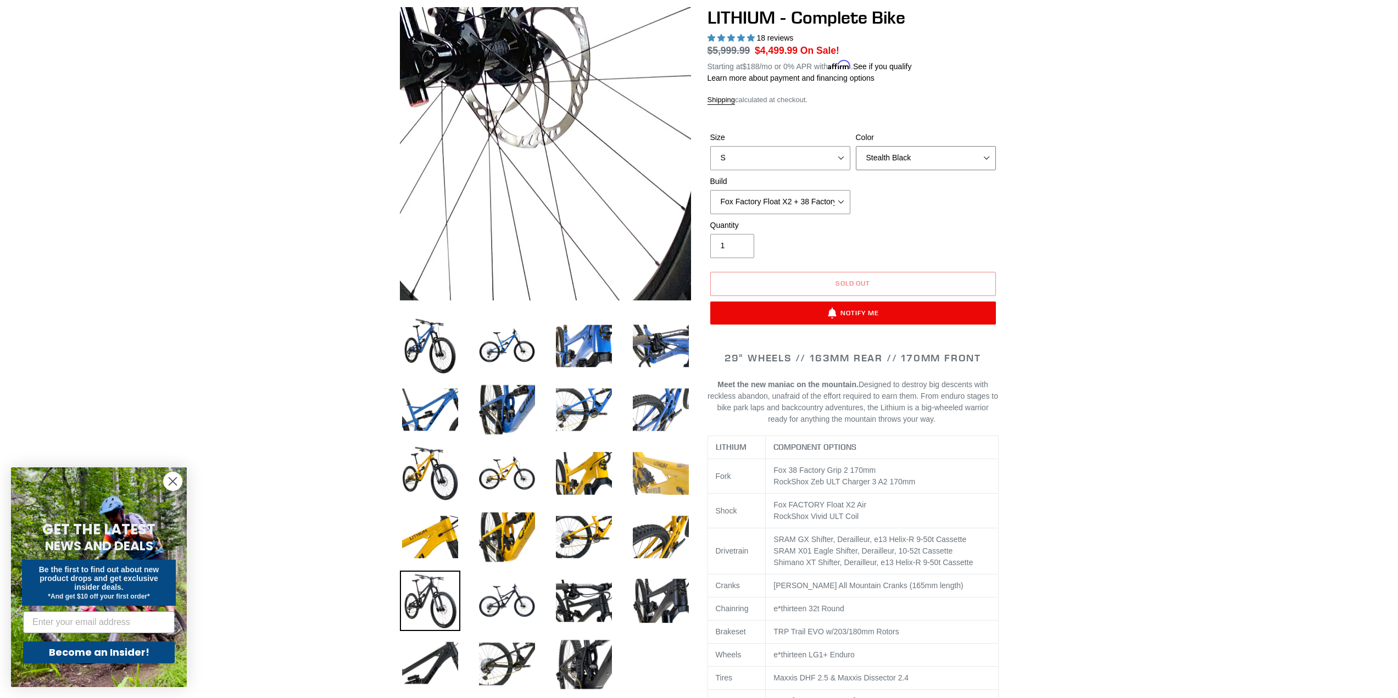
scroll to position [275, 0]
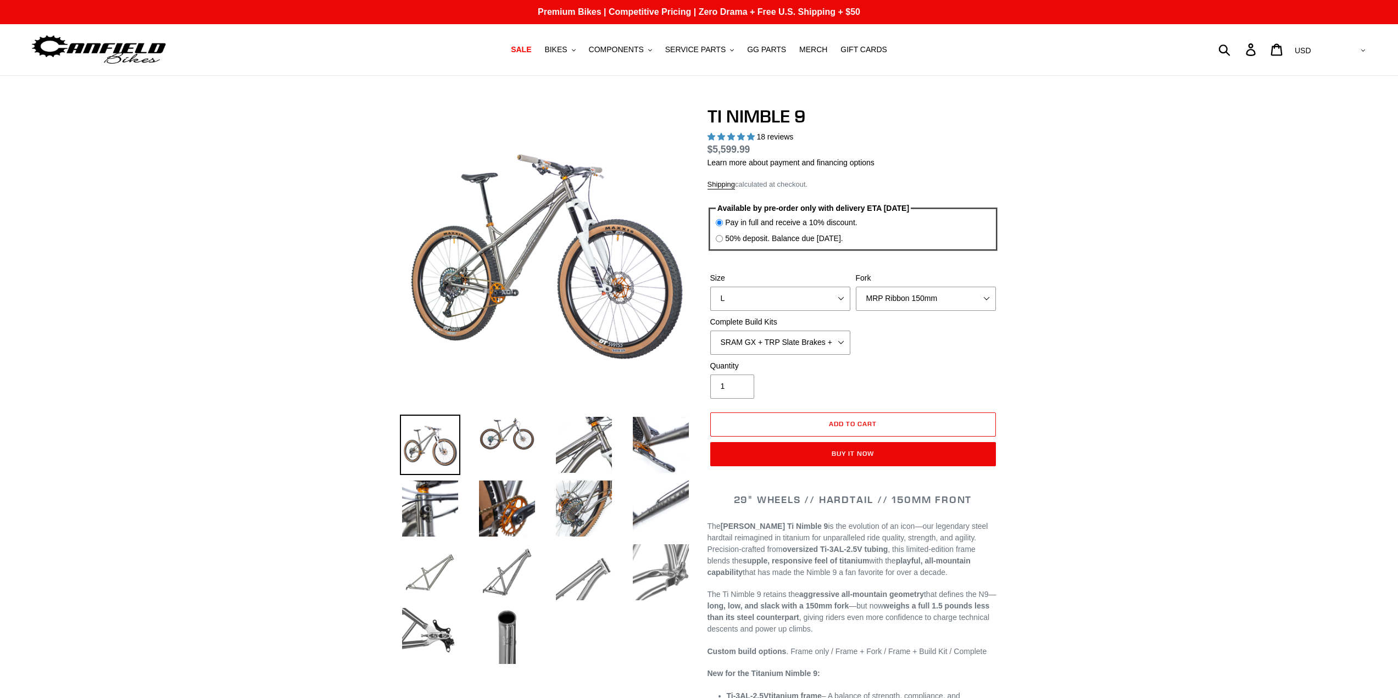
select select "highest-rating"
